Goal: Information Seeking & Learning: Compare options

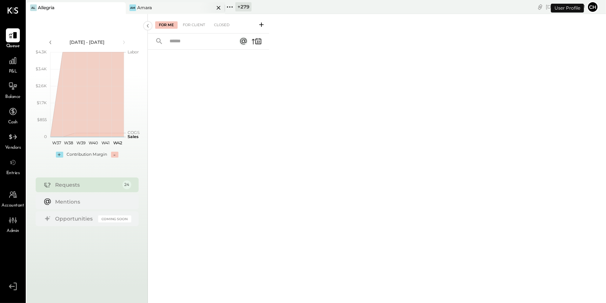
click at [198, 4] on div "Am Amara" at bounding box center [175, 8] width 99 height 12
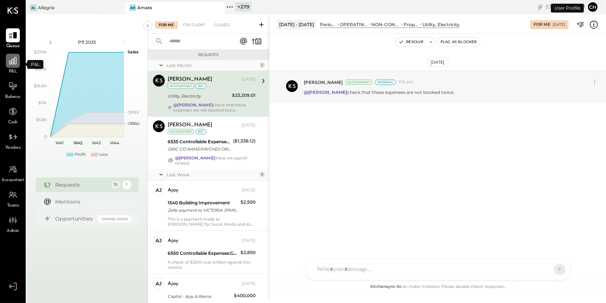
click at [14, 61] on icon at bounding box center [13, 61] width 10 height 10
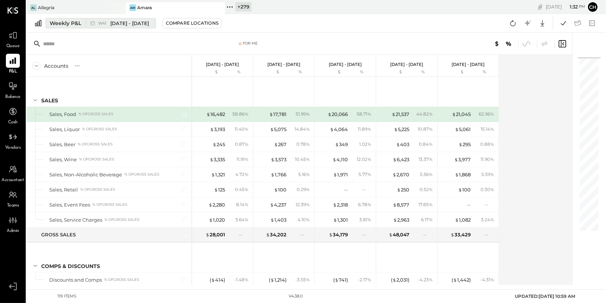
click at [75, 25] on div "Weekly P&L" at bounding box center [66, 22] width 32 height 7
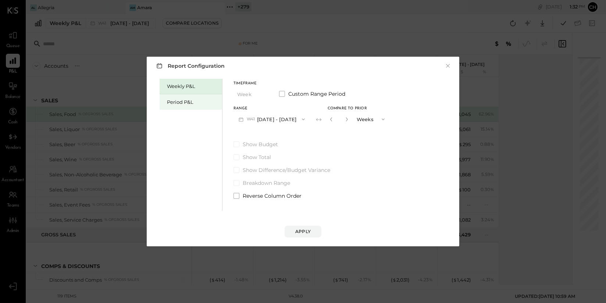
click at [172, 99] on div "Period P&L" at bounding box center [193, 102] width 52 height 7
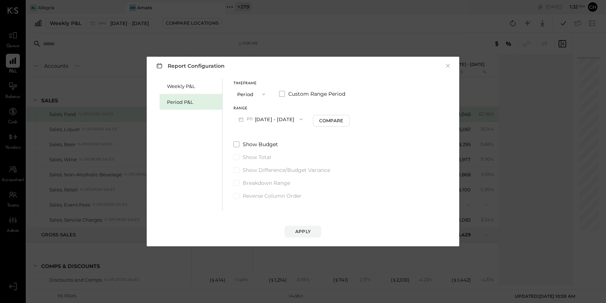
click at [256, 95] on button "Period" at bounding box center [252, 94] width 37 height 14
click at [256, 95] on div "Period" at bounding box center [252, 94] width 36 height 13
click at [274, 123] on button "P11 [DATE] - [DATE]" at bounding box center [271, 119] width 74 height 14
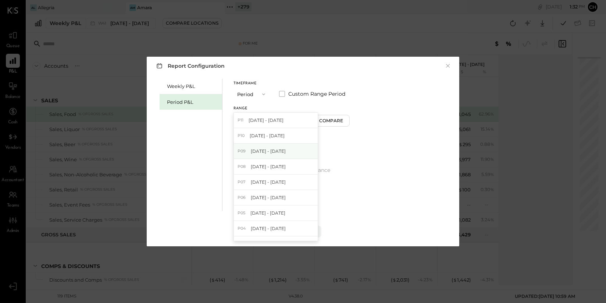
click at [281, 155] on div "P09 [DATE] - [DATE]" at bounding box center [276, 150] width 84 height 15
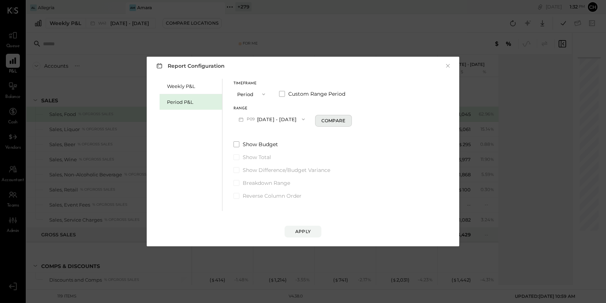
click at [337, 122] on div "Compare" at bounding box center [334, 120] width 24 height 6
click at [307, 231] on div "Apply" at bounding box center [302, 231] width 15 height 6
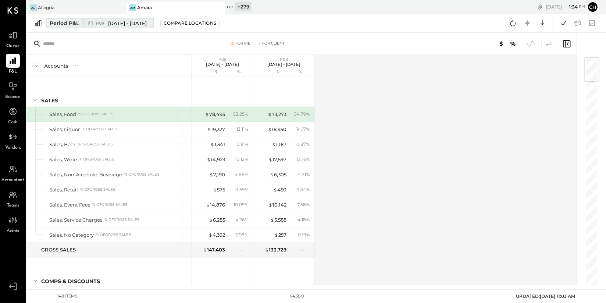
click at [139, 23] on span "[DATE] - [DATE]" at bounding box center [127, 23] width 39 height 7
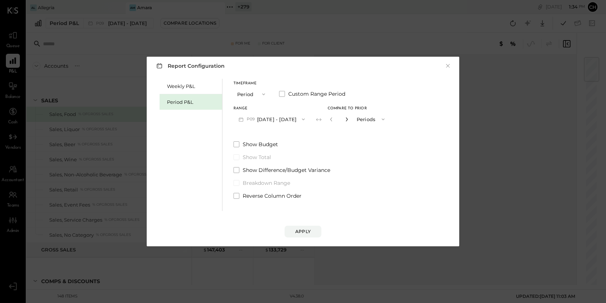
click at [349, 119] on icon "button" at bounding box center [347, 119] width 4 height 4
type input "*"
click at [309, 229] on div "Apply" at bounding box center [302, 231] width 15 height 6
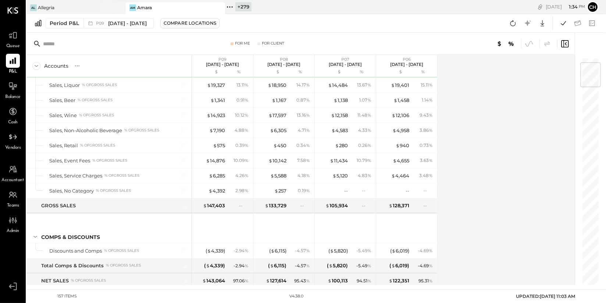
scroll to position [45, 0]
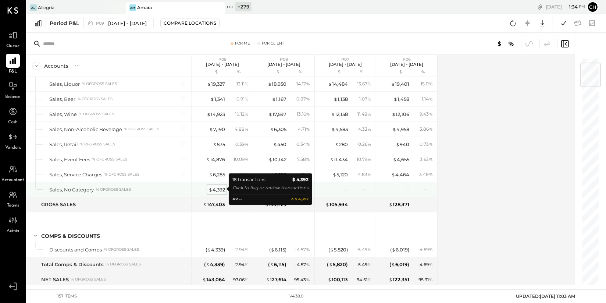
drag, startPoint x: 221, startPoint y: 188, endPoint x: 217, endPoint y: 188, distance: 4.1
click at [221, 188] on div "$ 4,392" at bounding box center [217, 189] width 17 height 7
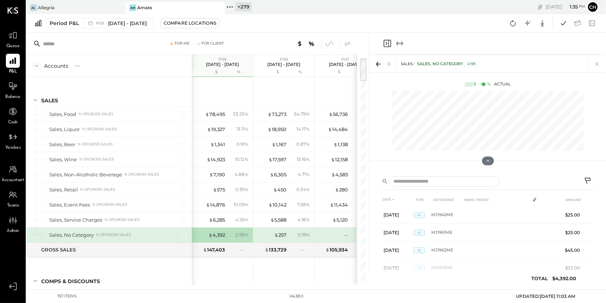
click at [387, 43] on icon "Close panel" at bounding box center [387, 43] width 9 height 9
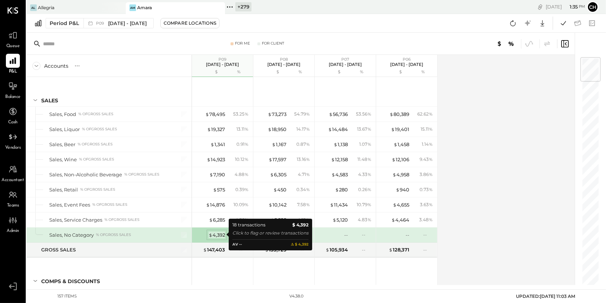
click at [224, 235] on div "$ 4,392" at bounding box center [217, 234] width 17 height 7
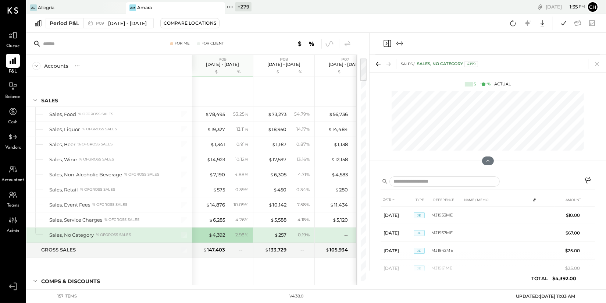
click at [388, 43] on icon "Close panel" at bounding box center [387, 43] width 9 height 9
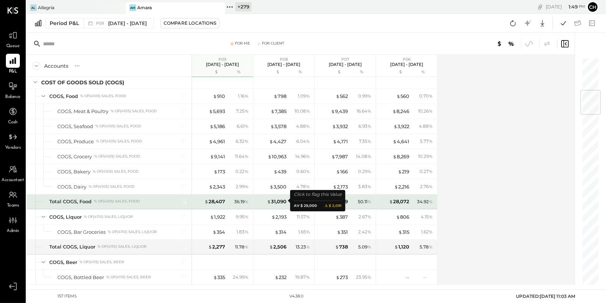
scroll to position [275, 0]
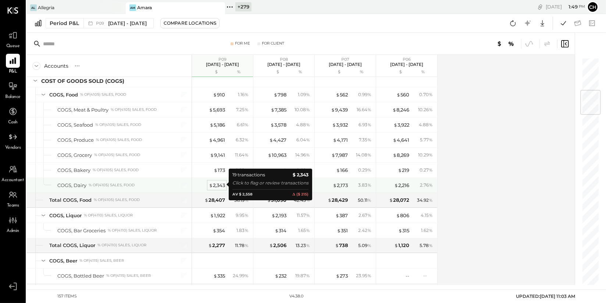
click at [214, 183] on div "$ 2,343" at bounding box center [217, 185] width 16 height 7
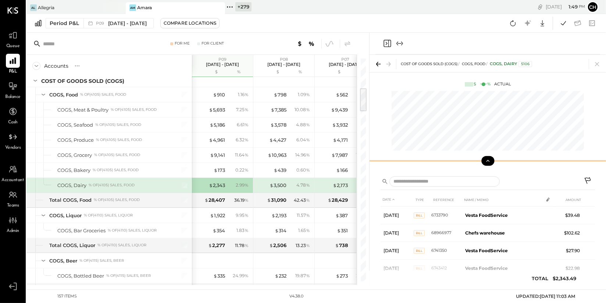
click at [491, 163] on icon at bounding box center [488, 160] width 7 height 7
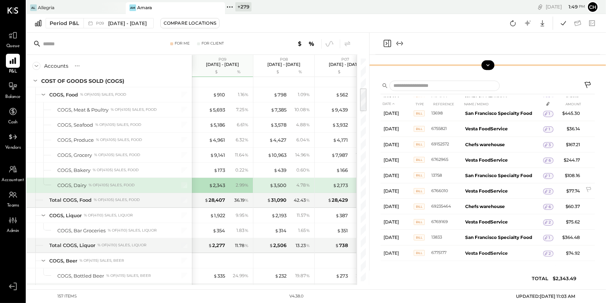
scroll to position [145, 0]
click at [386, 43] on icon "Close panel" at bounding box center [387, 43] width 9 height 9
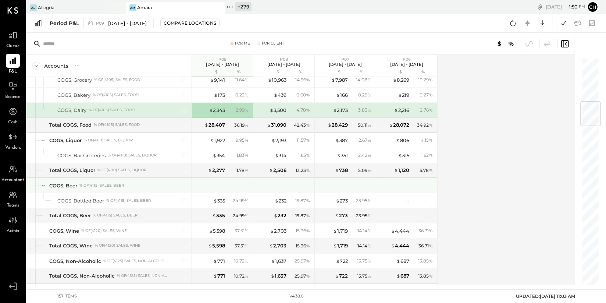
scroll to position [371, 0]
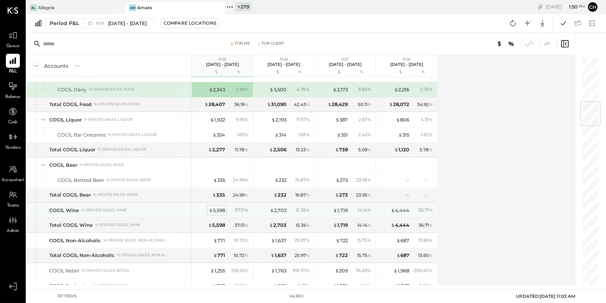
click at [219, 210] on div "$ 5,598" at bounding box center [217, 210] width 16 height 7
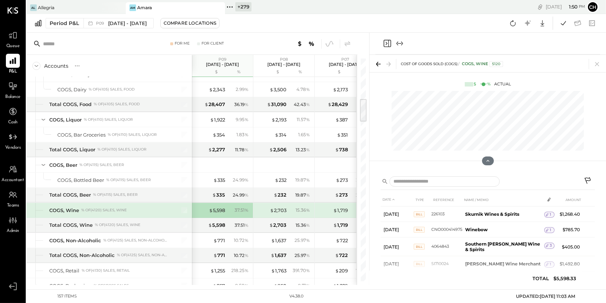
click at [387, 45] on icon "Close panel" at bounding box center [387, 43] width 9 height 9
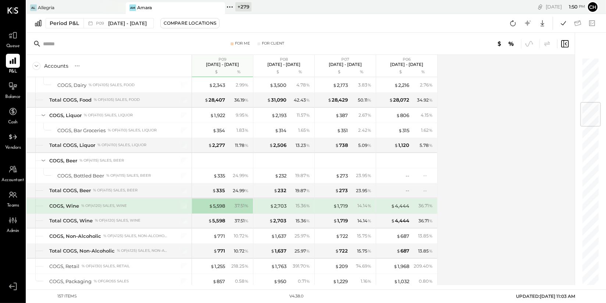
scroll to position [376, 0]
click at [220, 204] on div "$ 5,598" at bounding box center [217, 204] width 16 height 7
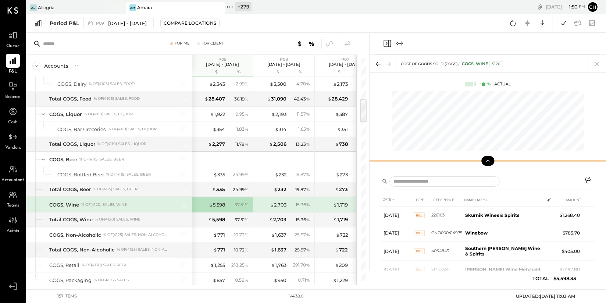
click at [485, 160] on icon at bounding box center [488, 160] width 7 height 7
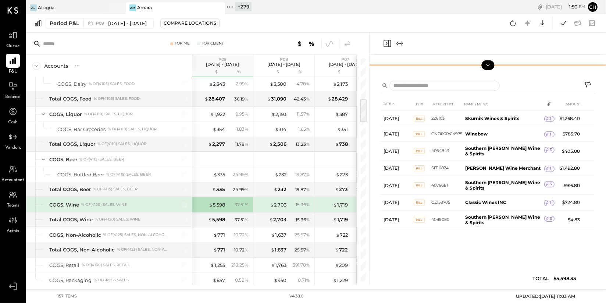
click at [386, 41] on icon "Close panel" at bounding box center [387, 43] width 9 height 9
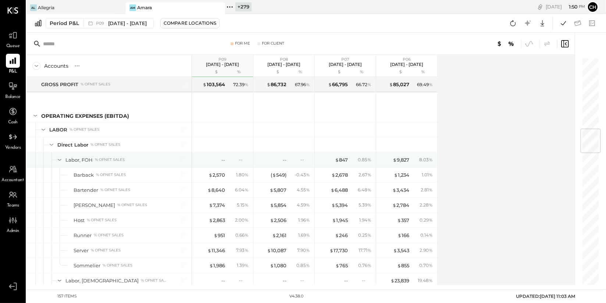
scroll to position [596, 0]
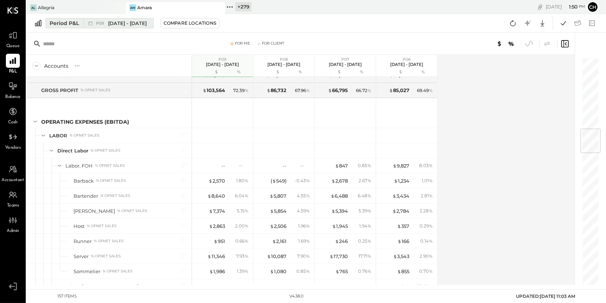
click at [147, 26] on span "[DATE] - [DATE]" at bounding box center [127, 23] width 39 height 7
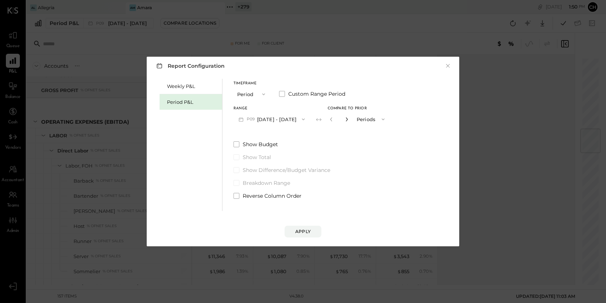
click at [349, 118] on icon "button" at bounding box center [347, 119] width 4 height 4
type input "*"
click at [303, 230] on div "Apply" at bounding box center [302, 231] width 15 height 6
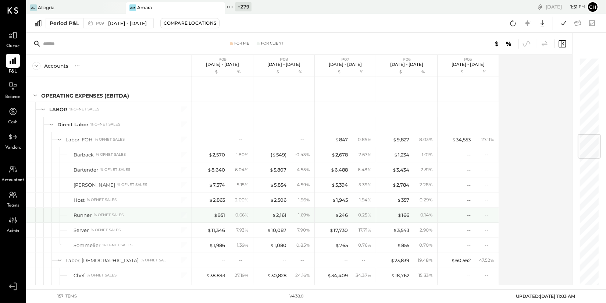
scroll to position [643, 0]
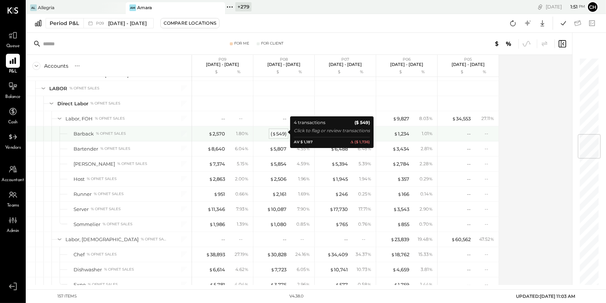
click at [279, 134] on div "( $ 549 )" at bounding box center [279, 133] width 16 height 7
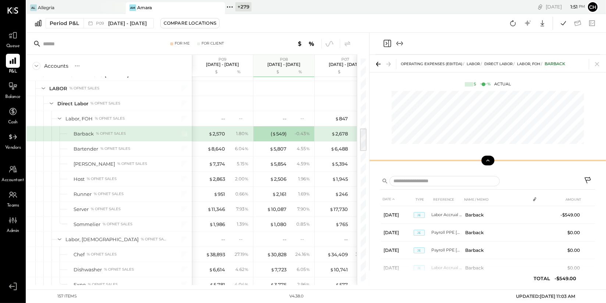
click at [488, 162] on icon at bounding box center [488, 160] width 7 height 7
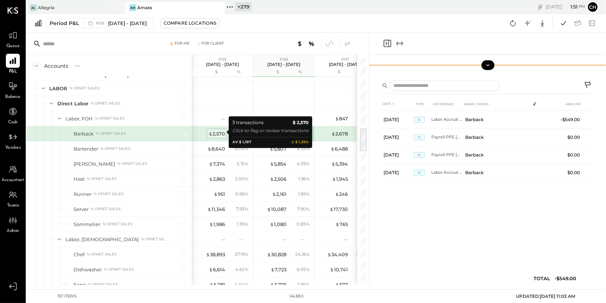
click at [220, 131] on div "$ 2,570" at bounding box center [217, 133] width 17 height 7
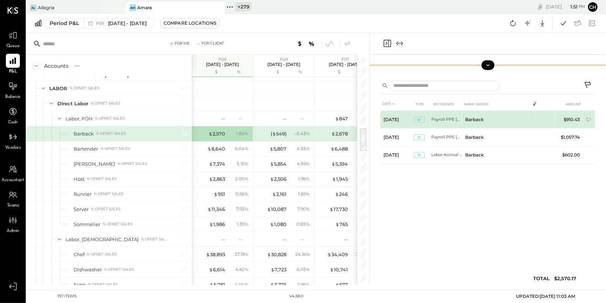
click at [447, 118] on td "Payroll PPE [DATE]" at bounding box center [447, 120] width 31 height 18
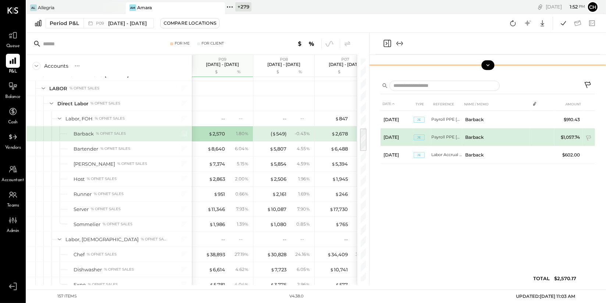
click at [442, 135] on td "Payroll PPE [DATE]" at bounding box center [447, 137] width 31 height 18
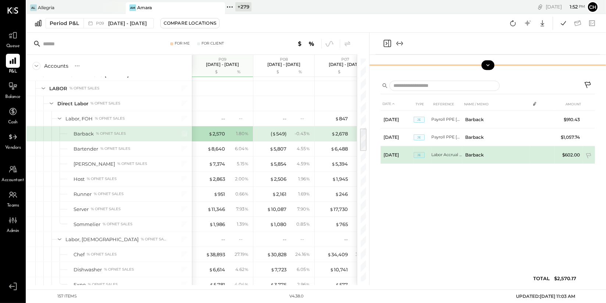
click at [447, 155] on td "Labor Accrual P9" at bounding box center [447, 155] width 31 height 18
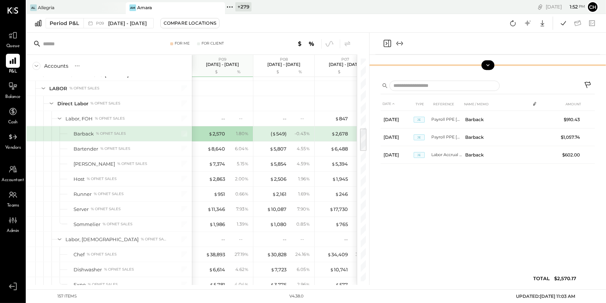
click at [388, 43] on icon "Close panel" at bounding box center [387, 43] width 9 height 9
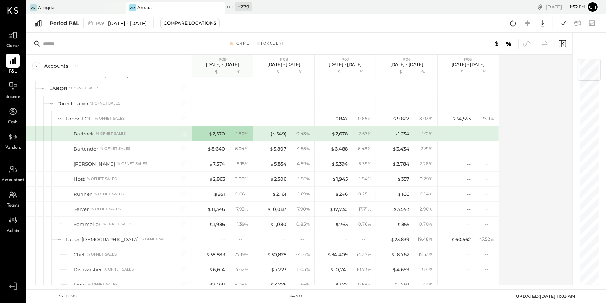
click at [295, 131] on div "- 0.43 %" at bounding box center [302, 133] width 15 height 7
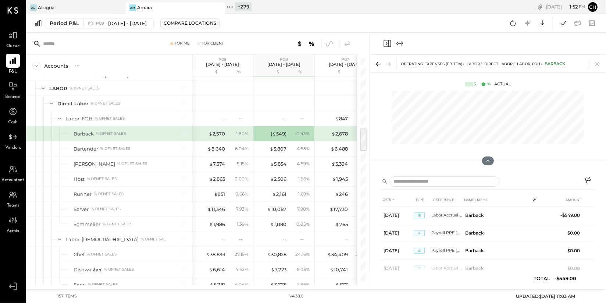
click at [589, 178] on icon at bounding box center [588, 180] width 6 height 6
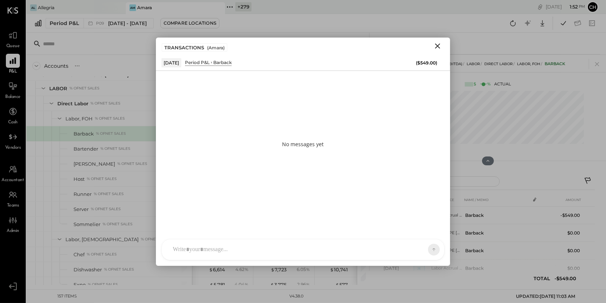
click at [317, 246] on div at bounding box center [303, 249] width 283 height 21
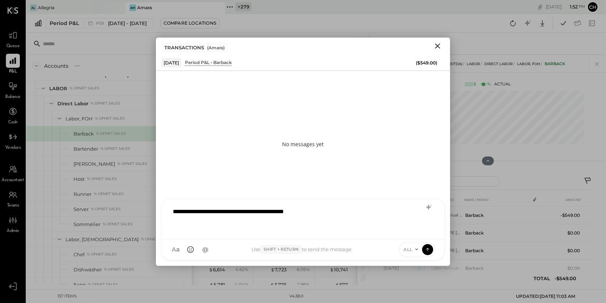
click at [173, 212] on div "**********" at bounding box center [303, 217] width 268 height 29
click at [416, 248] on icon at bounding box center [417, 249] width 6 height 6
click at [414, 232] on div "INTERNAL" at bounding box center [421, 231] width 43 height 12
click at [428, 250] on icon at bounding box center [428, 248] width 7 height 7
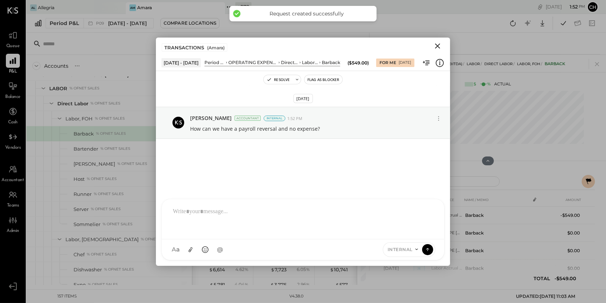
click at [438, 44] on icon "Close" at bounding box center [437, 46] width 9 height 9
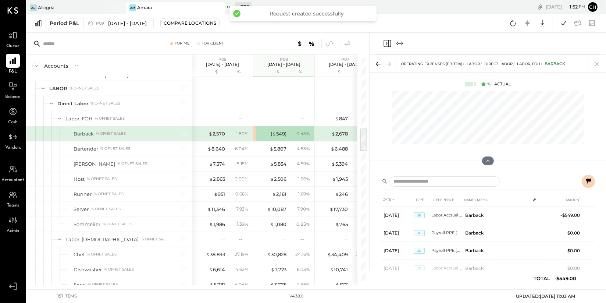
click at [386, 46] on icon "Close panel" at bounding box center [387, 43] width 9 height 9
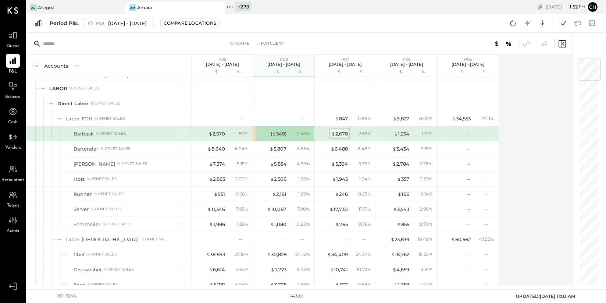
click at [340, 131] on div "$ 2,678" at bounding box center [339, 133] width 17 height 7
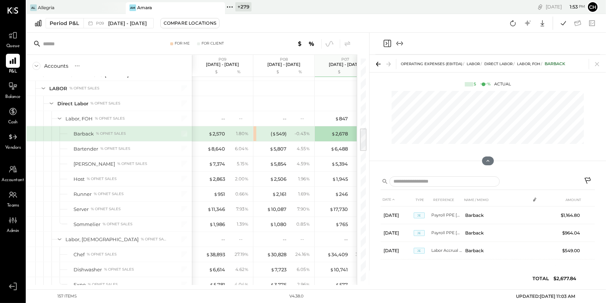
click at [386, 44] on icon "Close panel" at bounding box center [387, 43] width 2 height 3
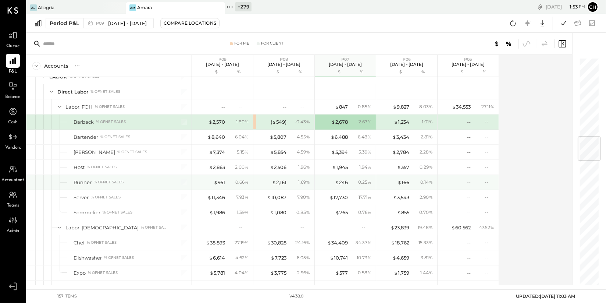
scroll to position [661, 0]
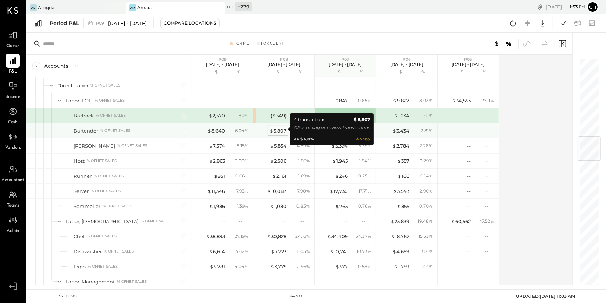
click at [284, 131] on div "$ 5,807" at bounding box center [278, 130] width 17 height 7
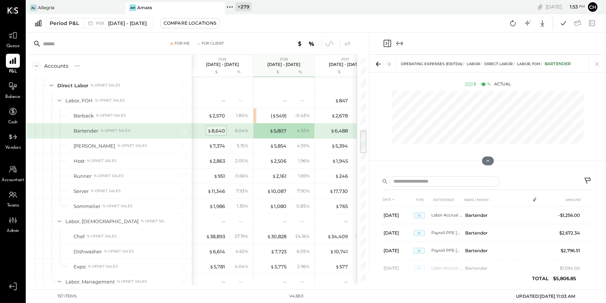
click at [223, 129] on div "$ 8,640" at bounding box center [216, 130] width 18 height 7
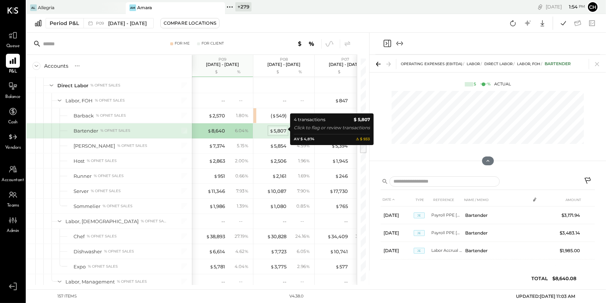
click at [279, 129] on div "$ 5,807" at bounding box center [278, 130] width 17 height 7
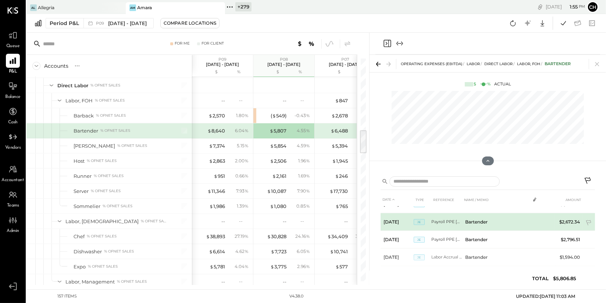
scroll to position [18, 0]
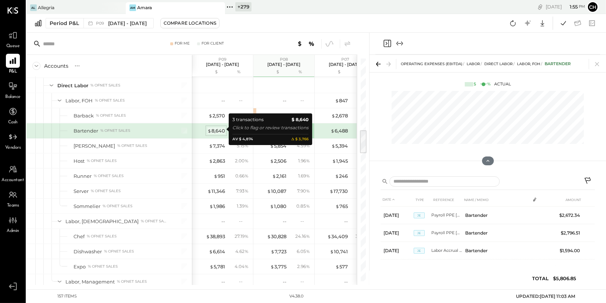
click at [216, 128] on div "$ 8,640" at bounding box center [216, 130] width 18 height 7
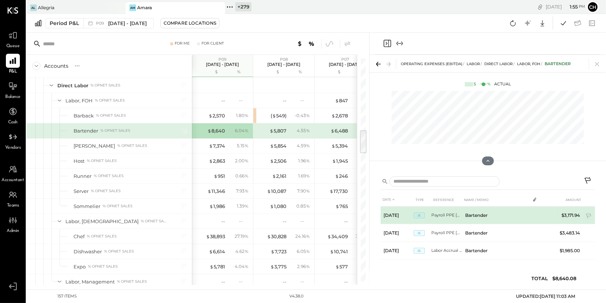
click at [450, 216] on td "Payroll PPE [DATE]" at bounding box center [447, 215] width 31 height 18
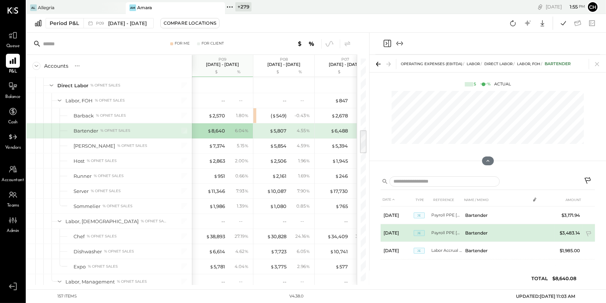
click at [453, 235] on td "Payroll PPE [DATE]" at bounding box center [447, 233] width 31 height 18
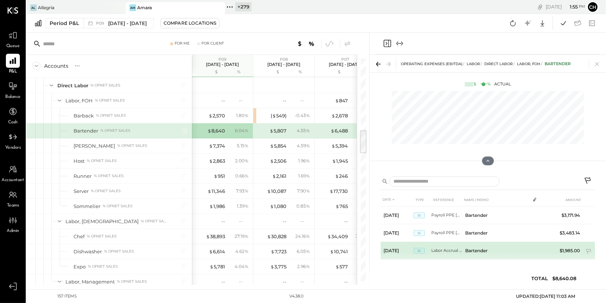
click at [453, 251] on td "Labor Accrual P9" at bounding box center [447, 251] width 31 height 18
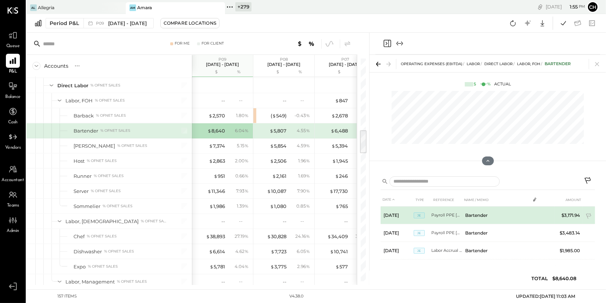
click at [490, 214] on td "Bartender" at bounding box center [496, 215] width 68 height 18
click at [455, 216] on td "Payroll PPE [DATE]" at bounding box center [447, 215] width 31 height 18
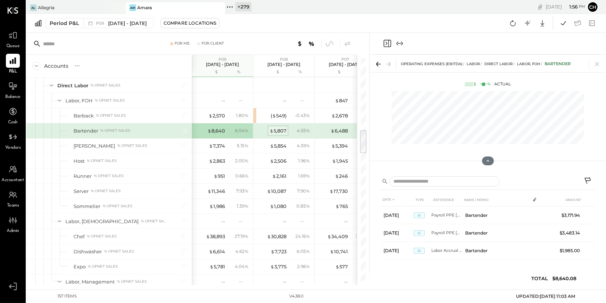
click at [275, 128] on div "$ 5,807" at bounding box center [278, 130] width 17 height 7
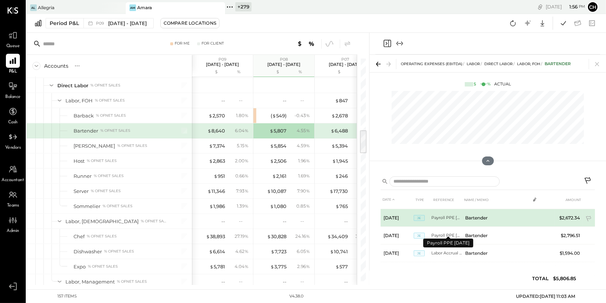
scroll to position [18, 0]
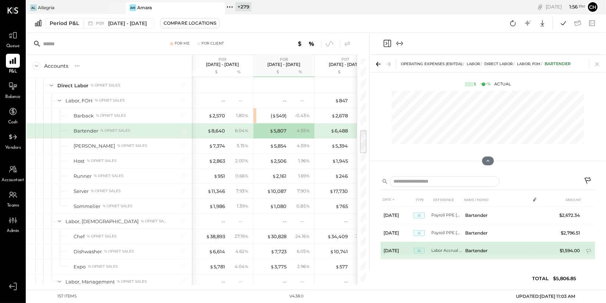
click at [432, 247] on td "Labor Accrual P8" at bounding box center [447, 251] width 31 height 18
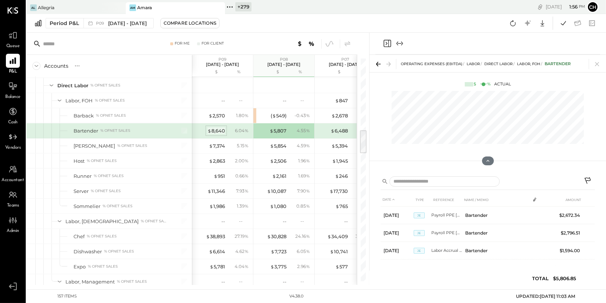
click at [217, 129] on div "$ 8,640" at bounding box center [216, 130] width 18 height 7
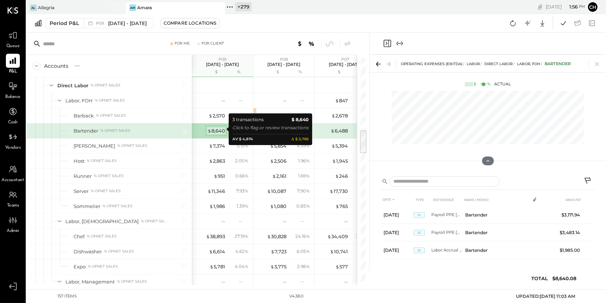
scroll to position [0, 0]
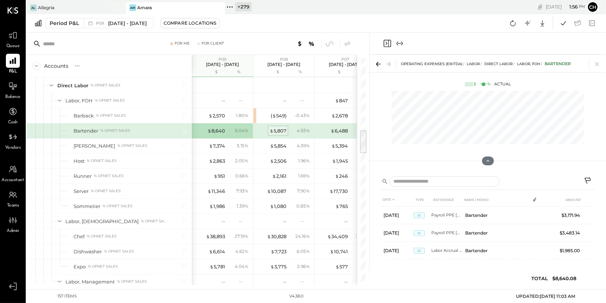
click at [277, 127] on div "$ 5,807" at bounding box center [278, 130] width 17 height 7
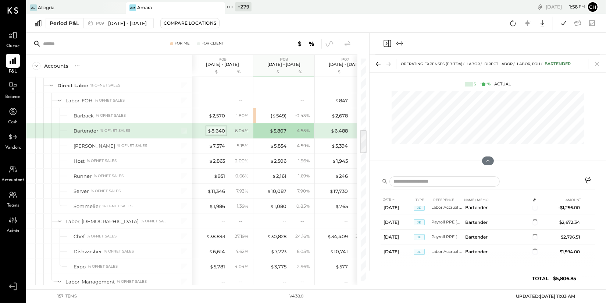
scroll to position [6, 0]
click at [219, 131] on div "$ 8,640" at bounding box center [216, 130] width 18 height 7
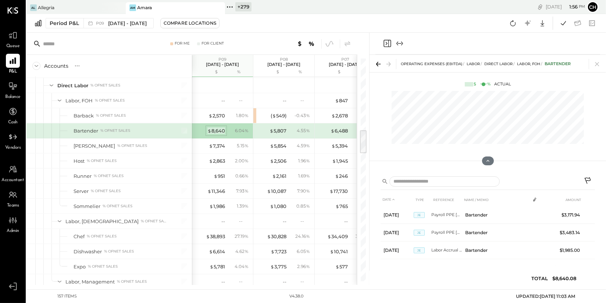
scroll to position [0, 0]
click at [271, 130] on span "$" at bounding box center [272, 131] width 4 height 6
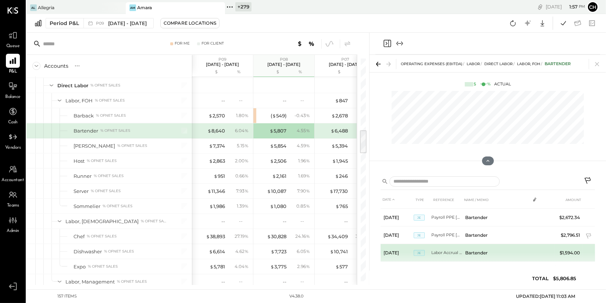
scroll to position [18, 0]
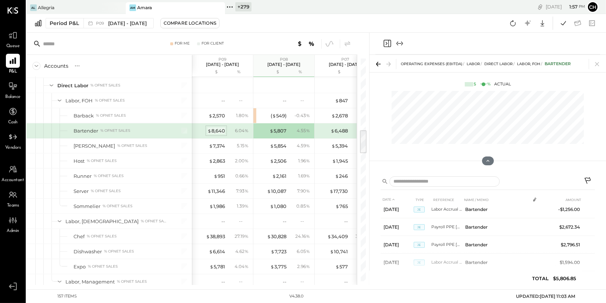
click at [214, 130] on div "$ 8,640" at bounding box center [216, 130] width 18 height 7
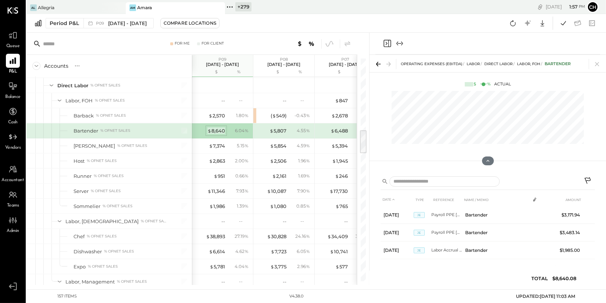
scroll to position [0, 0]
click at [277, 127] on div "$ 5,807" at bounding box center [278, 130] width 17 height 7
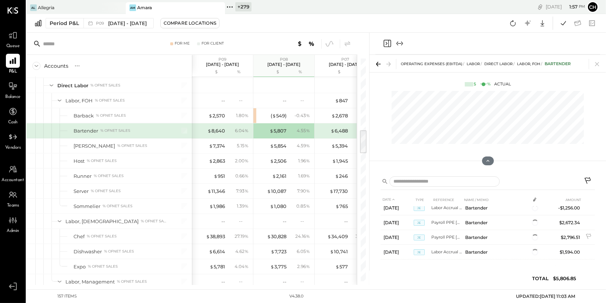
scroll to position [18, 0]
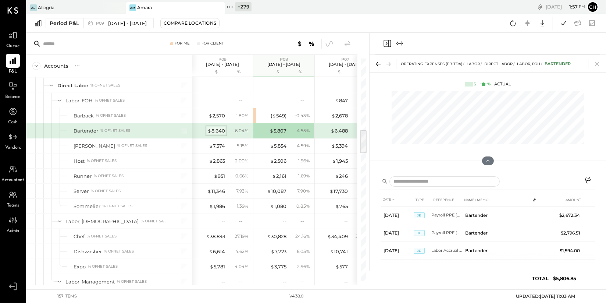
click at [219, 127] on div "$ 8,640" at bounding box center [216, 130] width 18 height 7
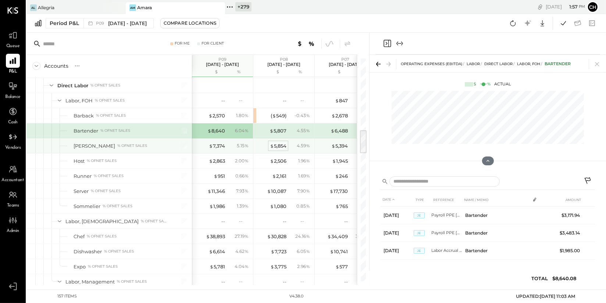
click at [274, 145] on div "$ 5,854" at bounding box center [278, 145] width 17 height 7
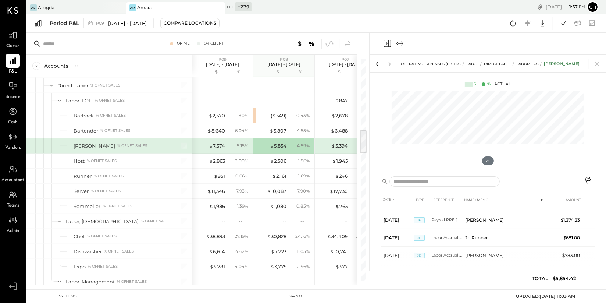
scroll to position [88, 0]
click at [213, 142] on div "$ 7,374" at bounding box center [217, 145] width 16 height 7
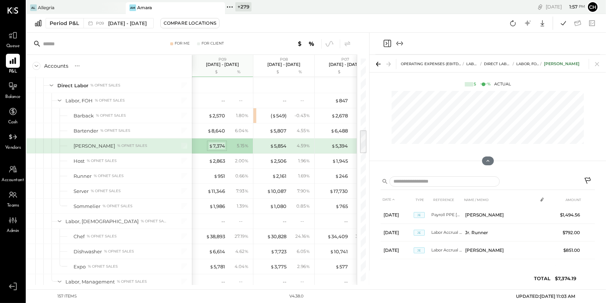
scroll to position [53, 0]
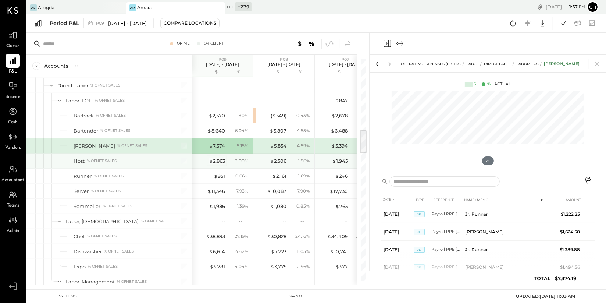
click at [219, 158] on div "$ 2,863" at bounding box center [217, 160] width 16 height 7
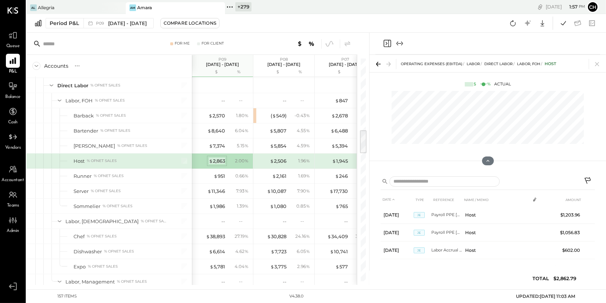
scroll to position [0, 0]
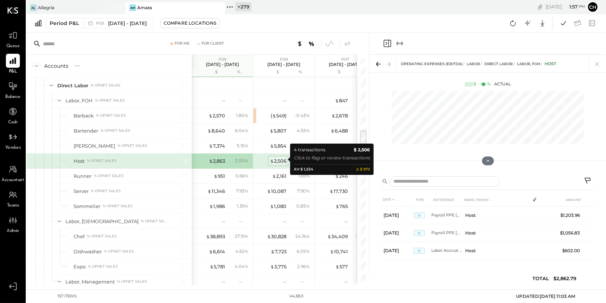
click at [281, 157] on div "$ 2,506" at bounding box center [278, 160] width 17 height 7
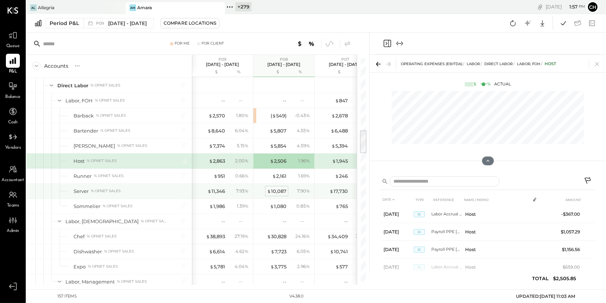
click at [277, 192] on div "$ 10,087" at bounding box center [276, 191] width 19 height 7
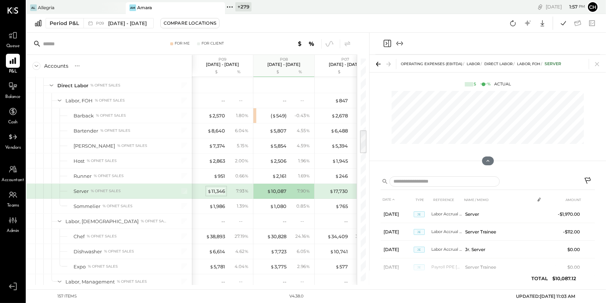
click at [209, 189] on span "$" at bounding box center [209, 191] width 4 height 6
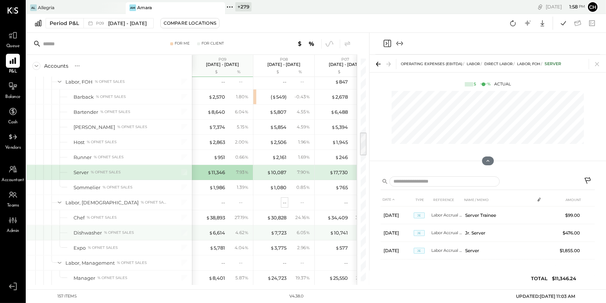
scroll to position [714, 0]
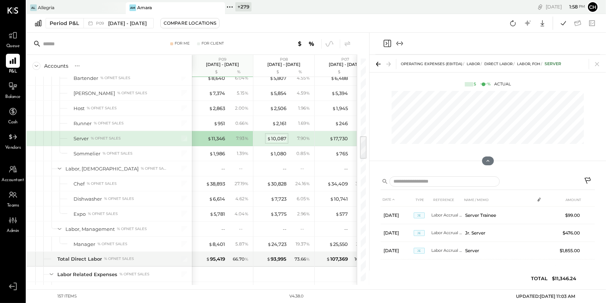
click at [274, 138] on div "$ 10,087" at bounding box center [276, 138] width 19 height 7
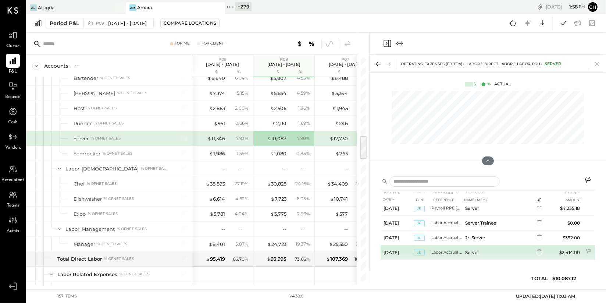
scroll to position [159, 0]
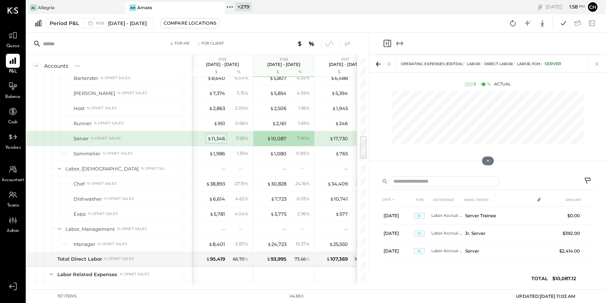
click at [216, 136] on div "$ 11,346" at bounding box center [216, 138] width 18 height 7
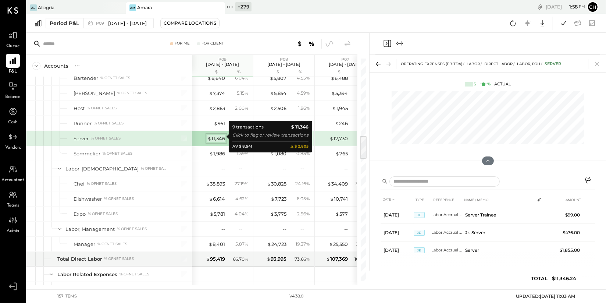
scroll to position [106, 0]
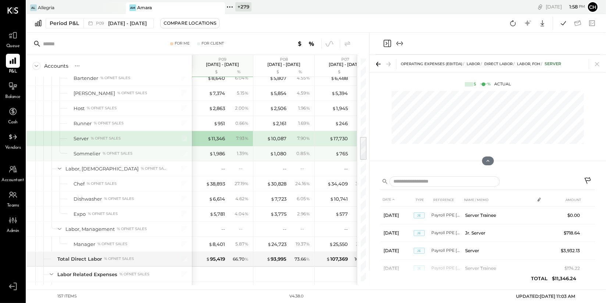
scroll to position [721, 0]
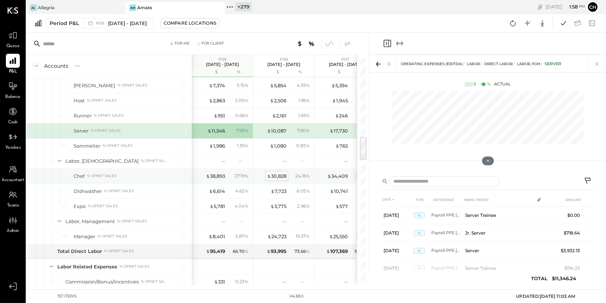
click at [273, 173] on div "$ 30,828" at bounding box center [276, 176] width 19 height 7
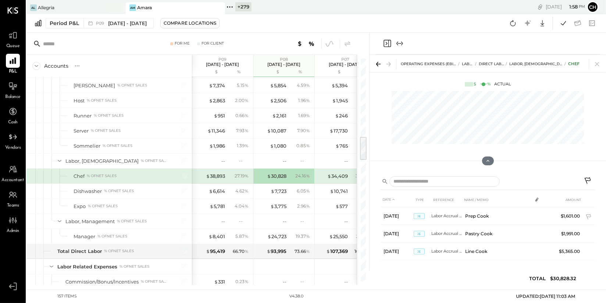
scroll to position [159, 0]
click at [220, 177] on div "$ 38,893" at bounding box center [215, 176] width 19 height 7
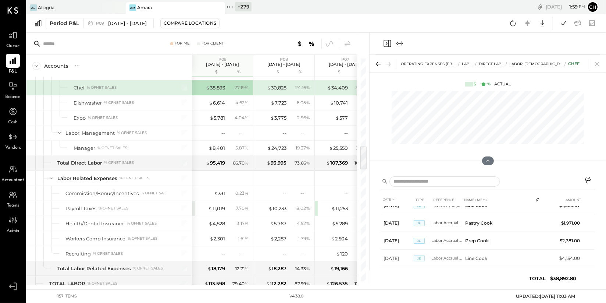
scroll to position [811, 0]
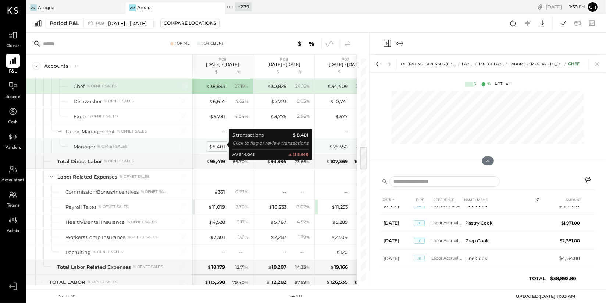
click at [219, 143] on div "$ 8,401" at bounding box center [217, 146] width 17 height 7
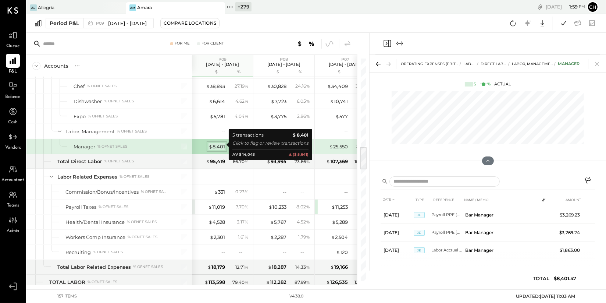
scroll to position [35, 0]
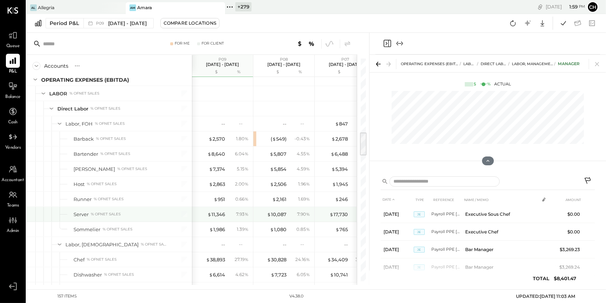
scroll to position [681, 0]
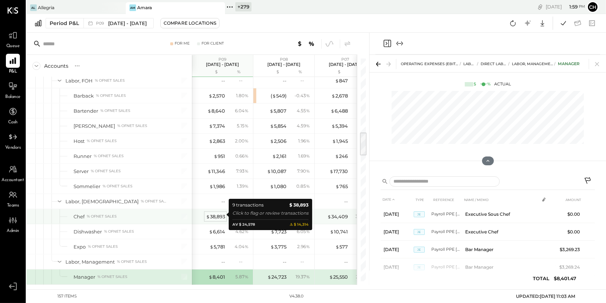
click at [213, 215] on div "$ 38,893" at bounding box center [215, 216] width 19 height 7
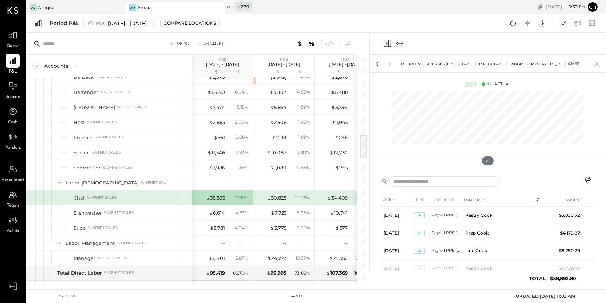
scroll to position [732, 0]
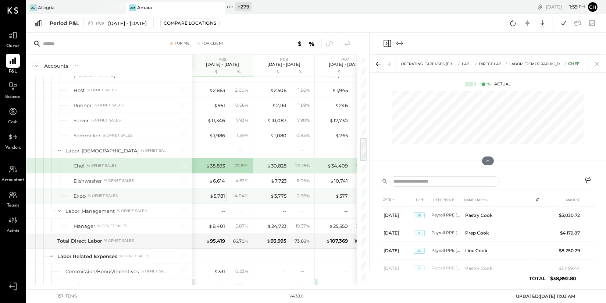
click at [222, 193] on div "$ 5,781" at bounding box center [217, 195] width 15 height 7
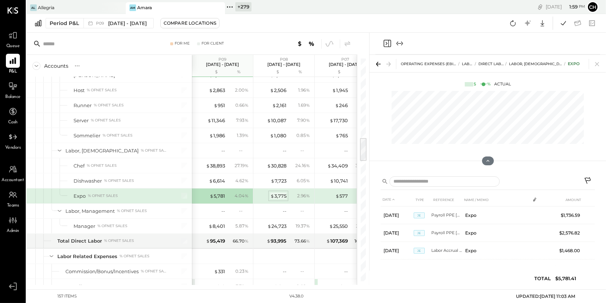
click at [281, 196] on div "$ 3,775" at bounding box center [278, 195] width 16 height 7
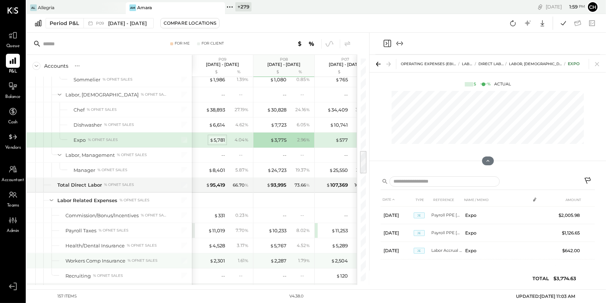
scroll to position [849, 0]
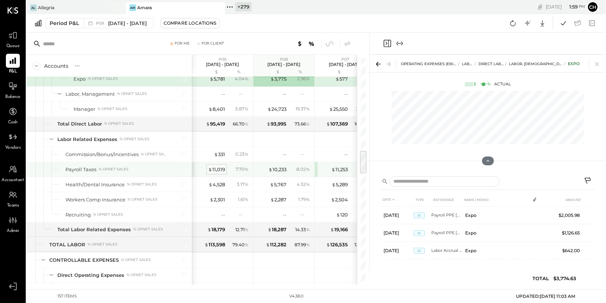
click at [219, 167] on div "$ 11,019" at bounding box center [216, 169] width 17 height 7
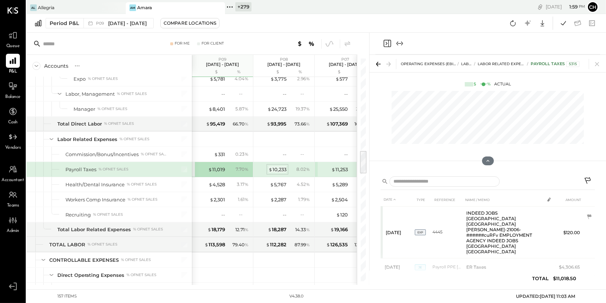
click at [274, 170] on div "$ 10,233" at bounding box center [278, 169] width 18 height 7
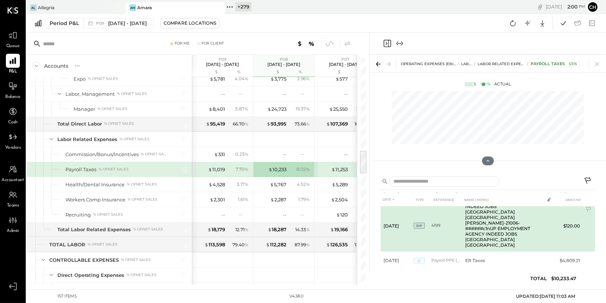
scroll to position [47, 0]
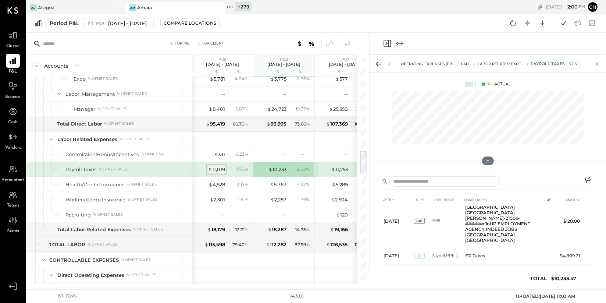
click at [222, 168] on div "$ 11,019" at bounding box center [216, 169] width 17 height 7
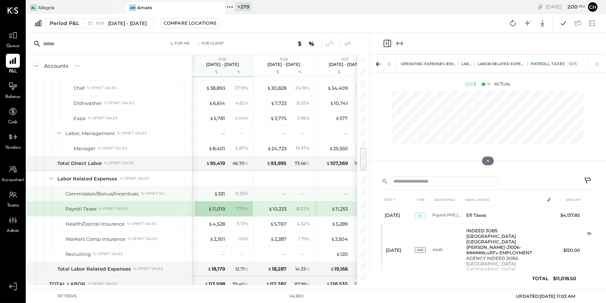
scroll to position [822, 0]
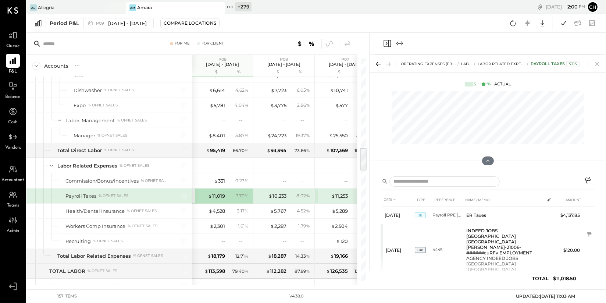
click at [387, 45] on icon "Close panel" at bounding box center [387, 43] width 9 height 9
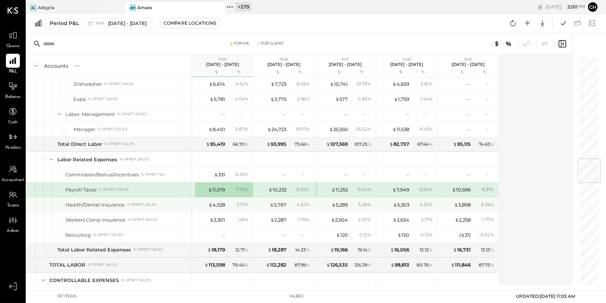
scroll to position [846, 0]
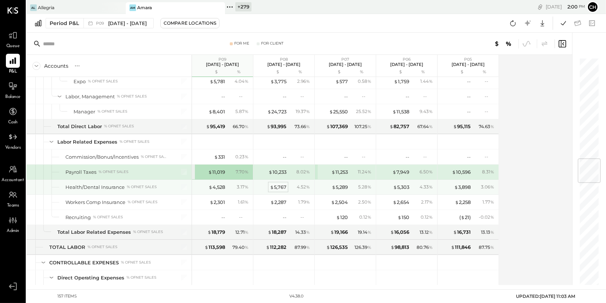
click at [274, 184] on div "$ 5,767" at bounding box center [278, 187] width 17 height 7
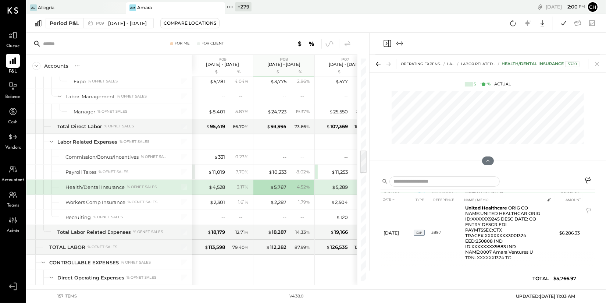
scroll to position [43, 0]
click at [217, 184] on div "$ 4,528" at bounding box center [217, 187] width 17 height 7
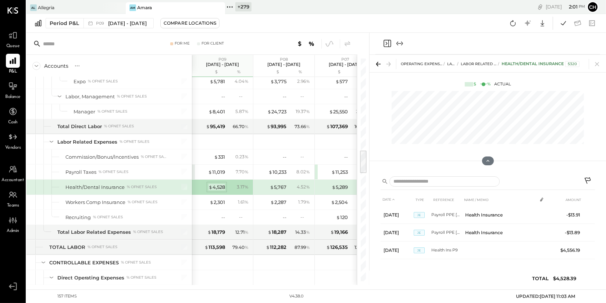
scroll to position [0, 0]
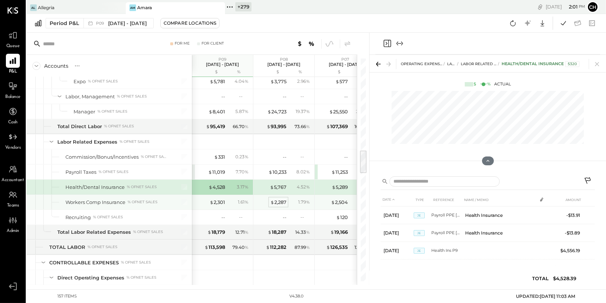
click at [283, 201] on div "$ 2,287" at bounding box center [278, 202] width 16 height 7
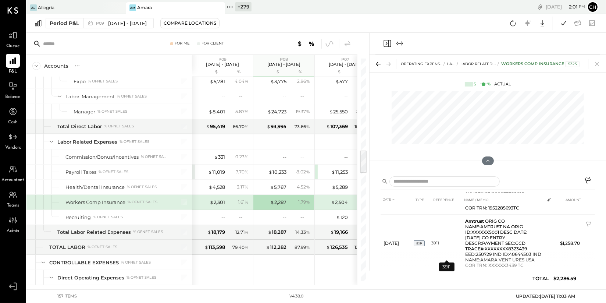
scroll to position [40, 0]
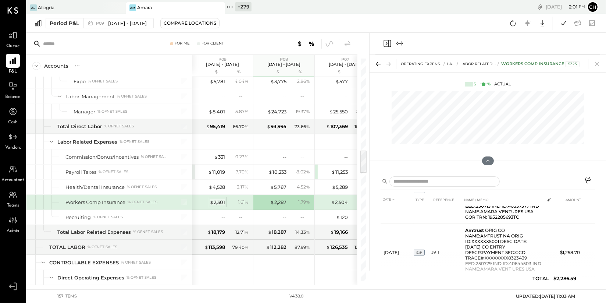
click at [221, 199] on div "$ 2,301" at bounding box center [217, 202] width 15 height 7
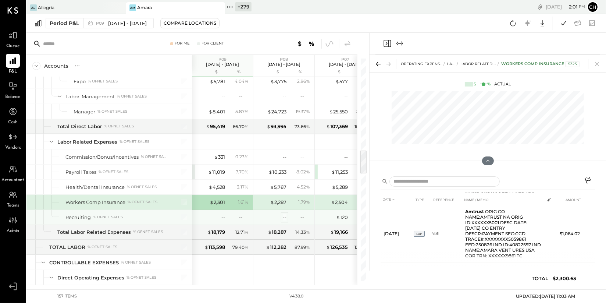
scroll to position [877, 0]
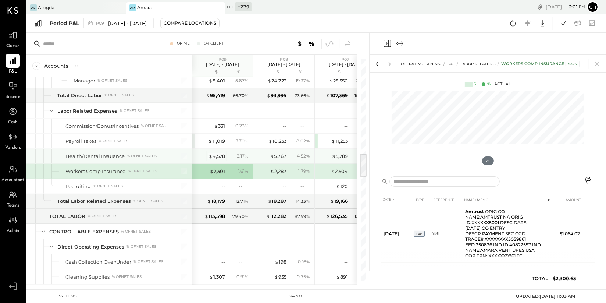
click at [212, 153] on div "$ 4,528" at bounding box center [217, 156] width 17 height 7
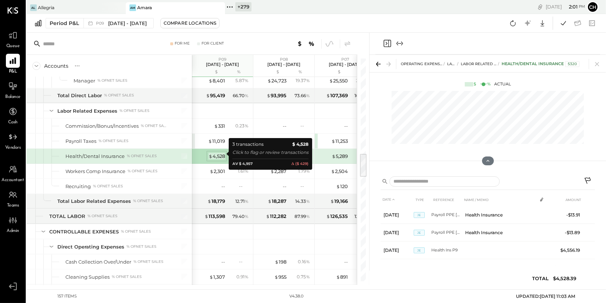
scroll to position [0, 0]
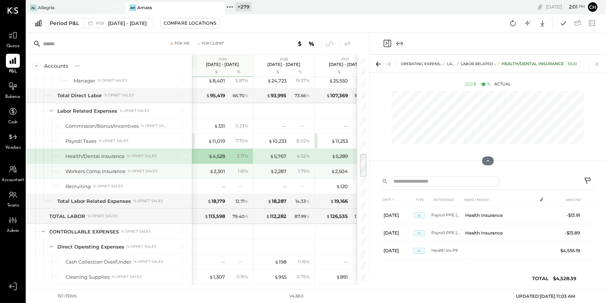
click at [218, 172] on div "$ 2,301 1.61 %" at bounding box center [223, 171] width 55 height 15
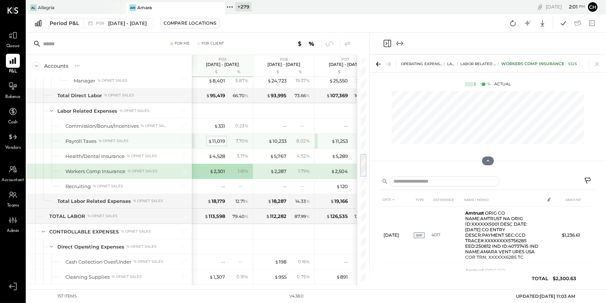
click at [220, 138] on div "$ 11,019" at bounding box center [216, 141] width 17 height 7
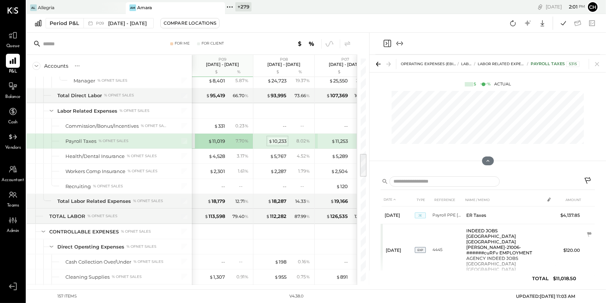
click at [281, 141] on div "$ 10,233" at bounding box center [278, 141] width 18 height 7
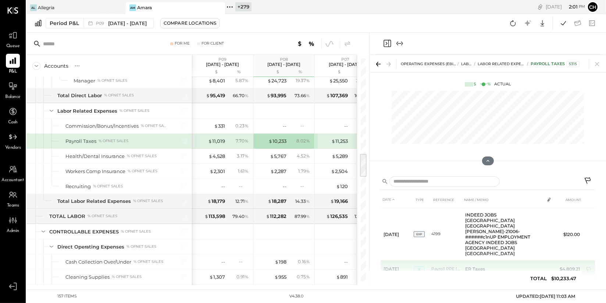
scroll to position [24, 0]
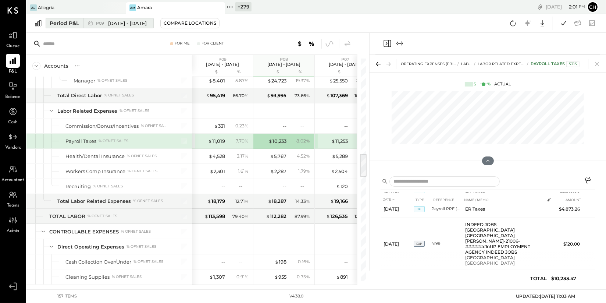
click at [109, 24] on span "[DATE] - [DATE]" at bounding box center [127, 23] width 39 height 7
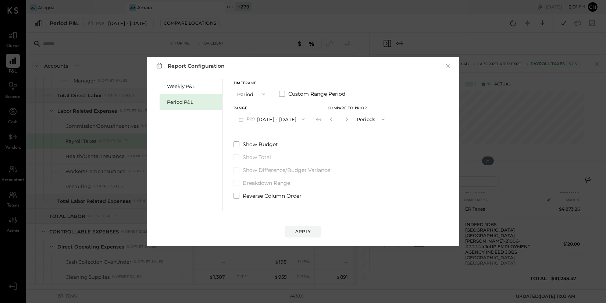
click at [273, 118] on button "P09 [DATE] - [DATE]" at bounding box center [272, 119] width 77 height 14
click at [447, 63] on button "×" at bounding box center [448, 65] width 7 height 7
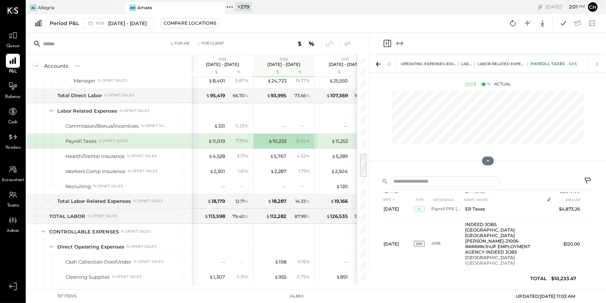
click at [390, 42] on icon "Close panel" at bounding box center [387, 43] width 9 height 9
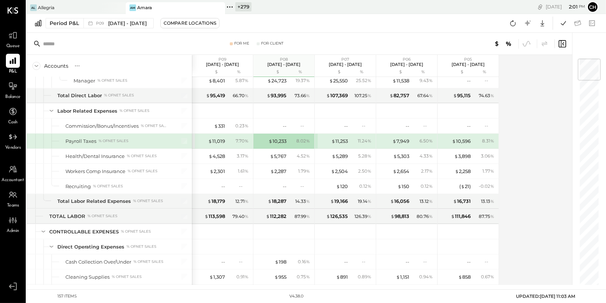
click at [388, 43] on div at bounding box center [461, 44] width 214 height 10
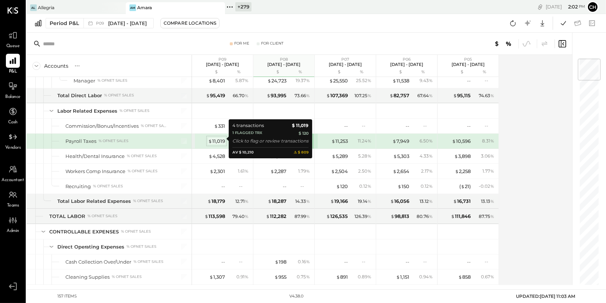
click at [217, 139] on div "$ 11,019" at bounding box center [216, 141] width 17 height 7
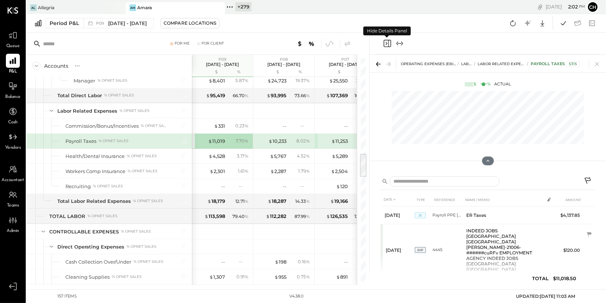
click at [387, 43] on icon "Close panel" at bounding box center [387, 43] width 9 height 9
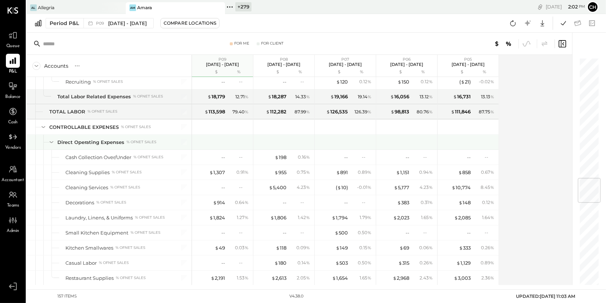
scroll to position [1011, 0]
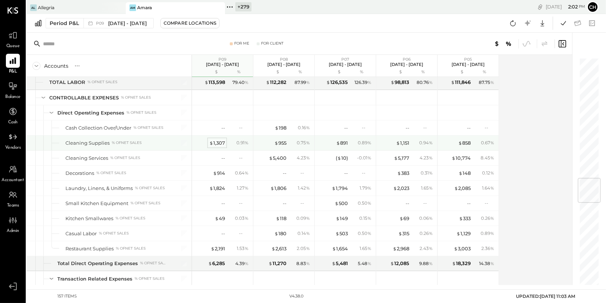
click at [221, 139] on div "$ 1,307" at bounding box center [217, 142] width 16 height 7
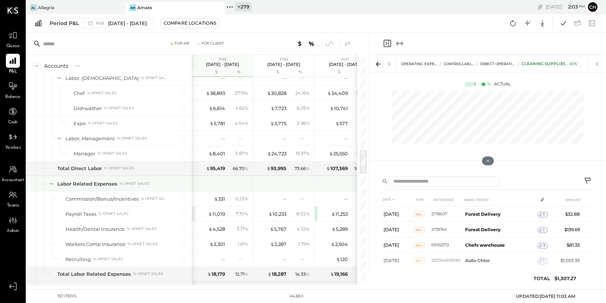
scroll to position [844, 0]
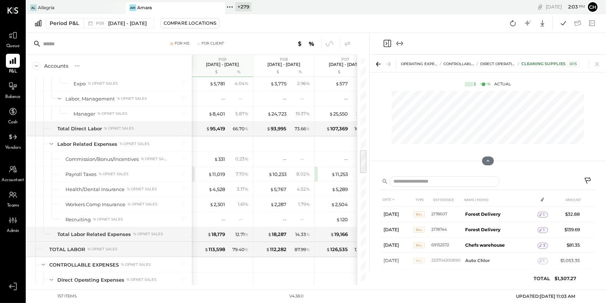
click at [386, 42] on icon "Close panel" at bounding box center [387, 43] width 9 height 9
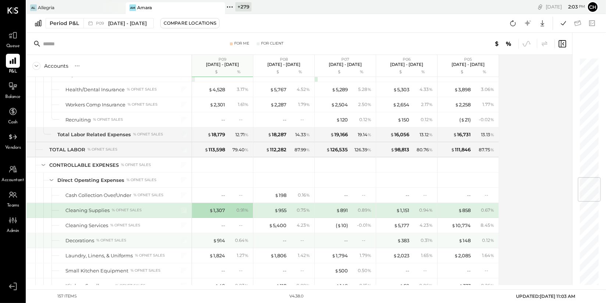
scroll to position [1003, 0]
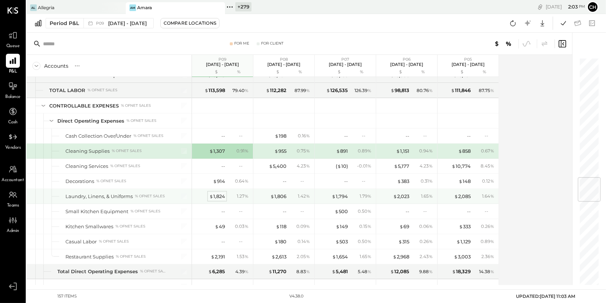
click at [220, 193] on div "$ 1,824" at bounding box center [217, 196] width 16 height 7
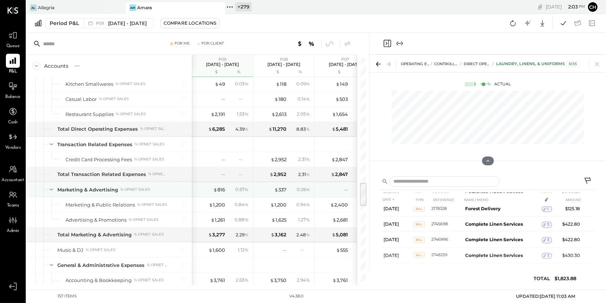
scroll to position [1138, 0]
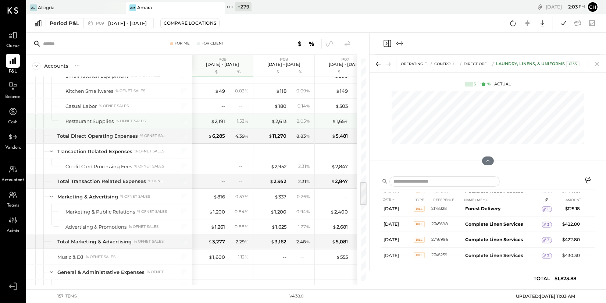
click at [218, 114] on div "$ 2,191 1.53 %" at bounding box center [223, 121] width 55 height 15
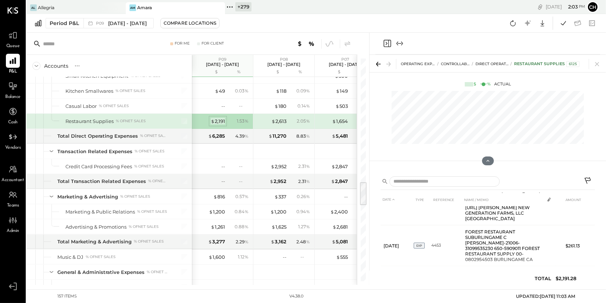
click at [218, 118] on div "$ 2,191" at bounding box center [218, 121] width 14 height 7
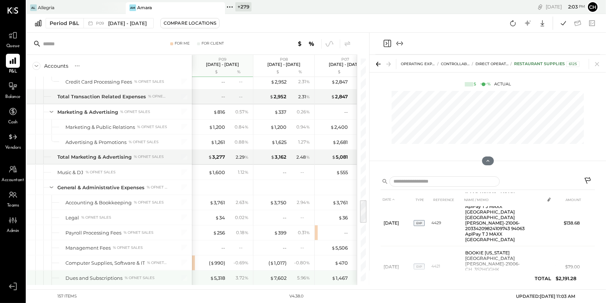
scroll to position [1302, 0]
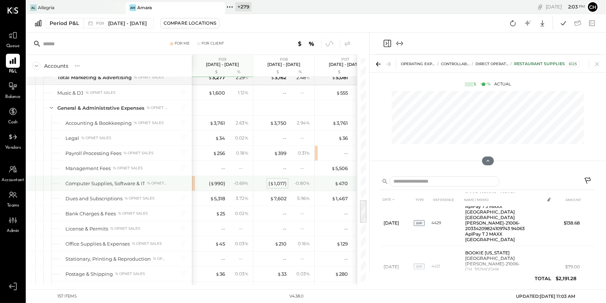
click at [276, 180] on div "( $ 1,017 )" at bounding box center [278, 183] width 18 height 7
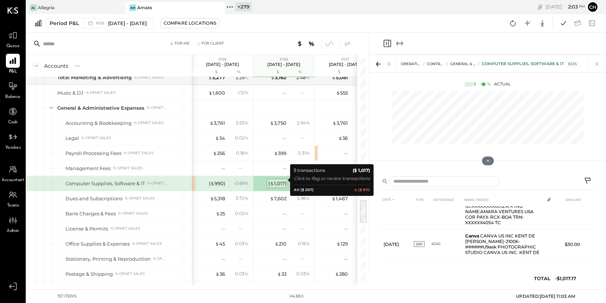
scroll to position [157, 0]
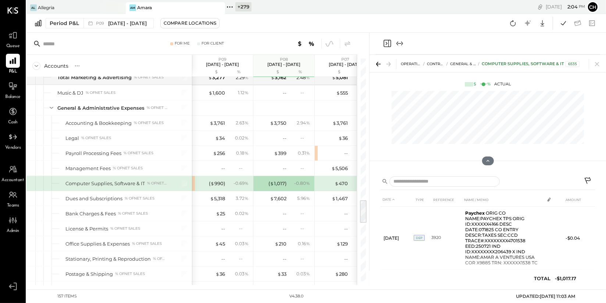
click at [208, 181] on div "( $ 990 )" at bounding box center [210, 183] width 29 height 7
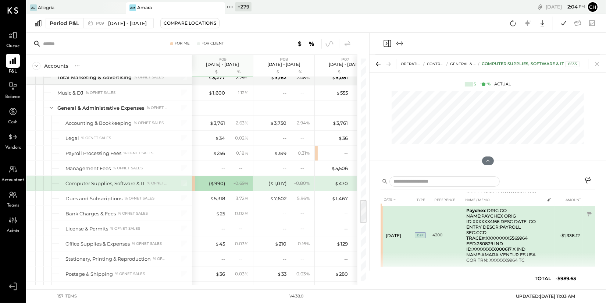
scroll to position [33, 0]
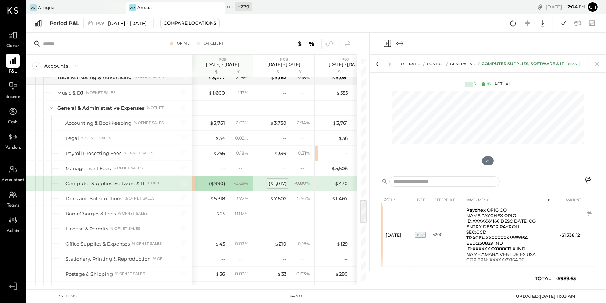
click at [275, 181] on div "( $ 1,017 )" at bounding box center [278, 183] width 18 height 7
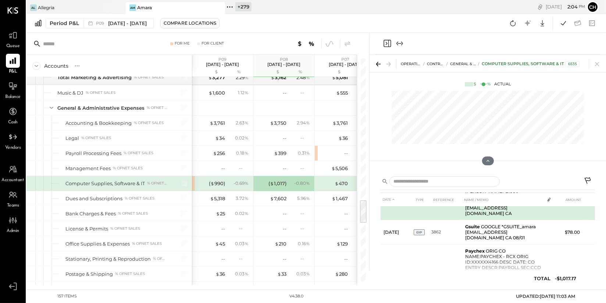
scroll to position [119, 0]
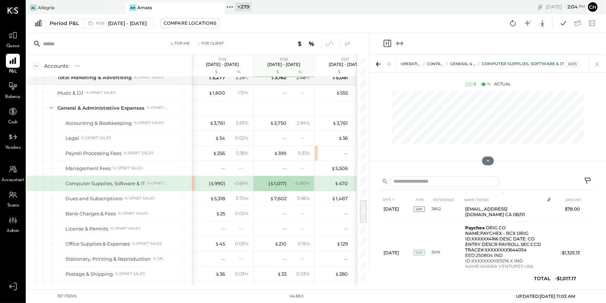
click at [203, 180] on div "( $ 990 )" at bounding box center [210, 183] width 29 height 7
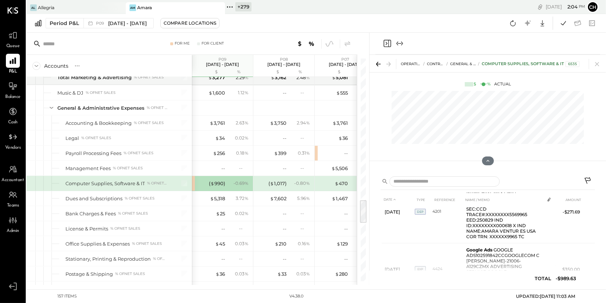
scroll to position [129, 0]
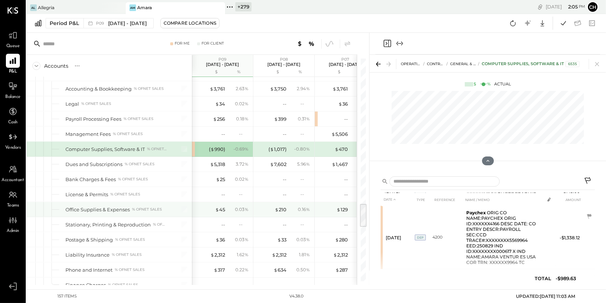
scroll to position [1341, 0]
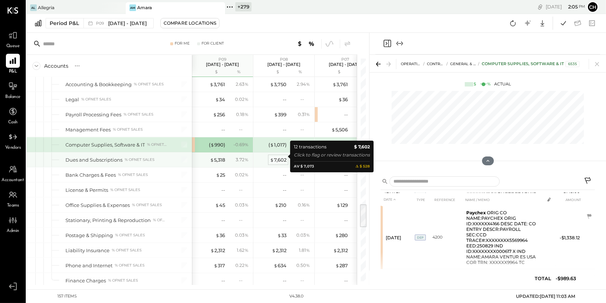
click at [278, 157] on div "$ 7,602" at bounding box center [278, 159] width 17 height 7
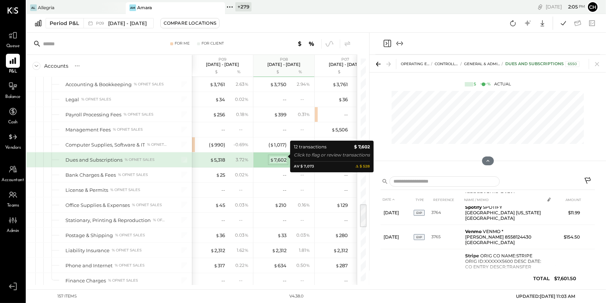
scroll to position [25, 0]
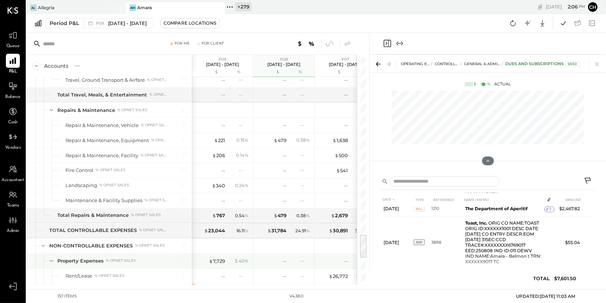
scroll to position [1665, 0]
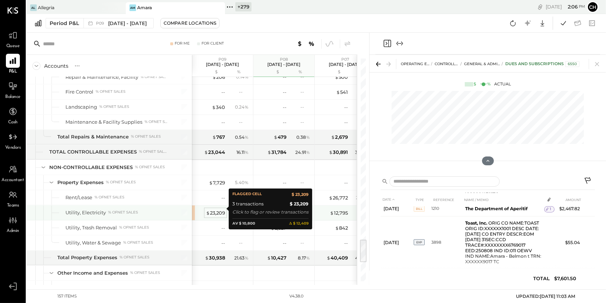
click at [215, 210] on div "$ 23,209" at bounding box center [215, 212] width 19 height 7
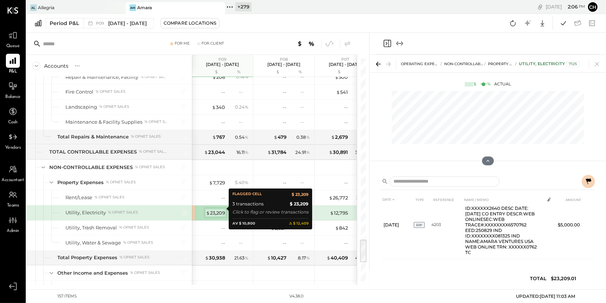
scroll to position [98, 0]
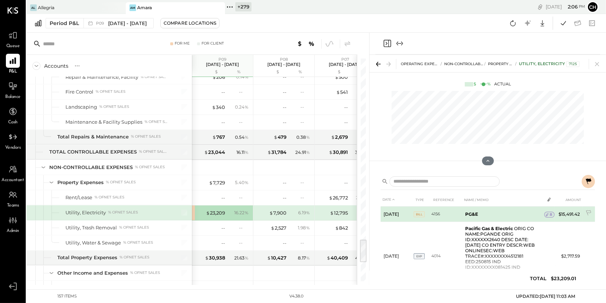
click at [550, 214] on span "8" at bounding box center [551, 214] width 2 height 5
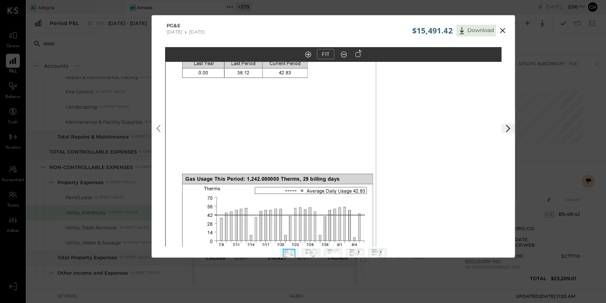
drag, startPoint x: 332, startPoint y: 132, endPoint x: 334, endPoint y: 51, distance: 81.3
click at [334, 51] on div "FIT" at bounding box center [333, 160] width 363 height 227
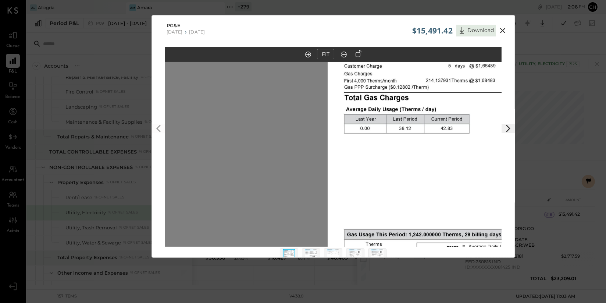
click at [510, 129] on icon at bounding box center [508, 128] width 9 height 9
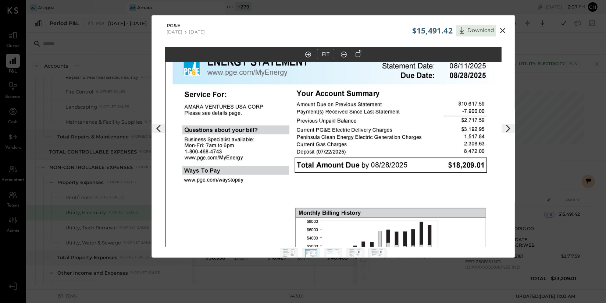
drag, startPoint x: 484, startPoint y: 136, endPoint x: 503, endPoint y: 273, distance: 138.1
click at [503, 273] on div "$15,491.42 Download PG&E [DATE] [DATE] FIT" at bounding box center [303, 151] width 606 height 303
click at [522, 241] on div "$15,491.42 Download PG&E [DATE] [DATE] FIT" at bounding box center [303, 151] width 606 height 303
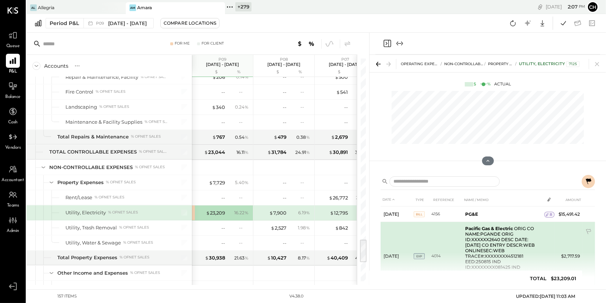
click at [510, 234] on td "Pacific Gas & Electric ORIG CO NAME:PGANDE ORIG ID:XXXXXX2640 DESC DATE:[DATE] …" at bounding box center [503, 256] width 82 height 68
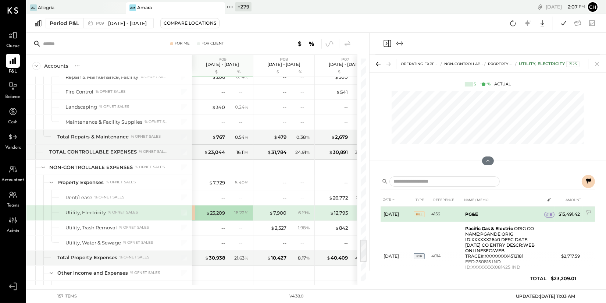
click at [550, 217] on div "8" at bounding box center [549, 215] width 10 height 6
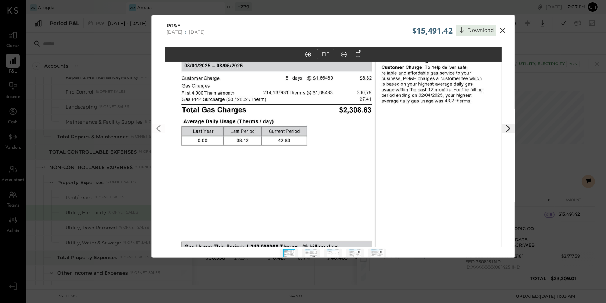
click at [312, 253] on img at bounding box center [311, 257] width 13 height 16
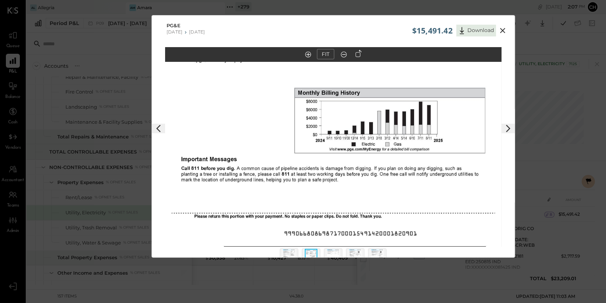
click at [335, 251] on img at bounding box center [333, 257] width 13 height 16
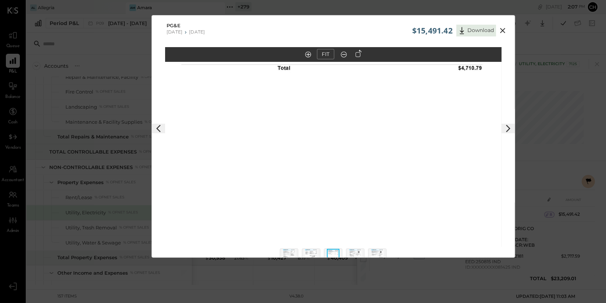
click at [359, 254] on img at bounding box center [355, 257] width 13 height 16
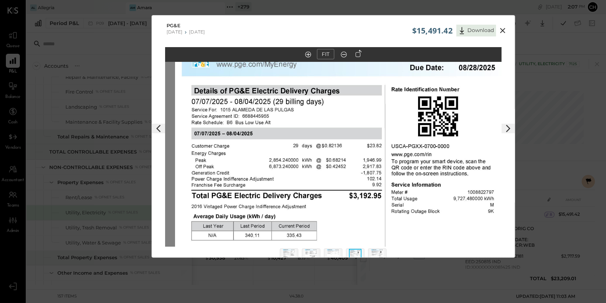
drag, startPoint x: 356, startPoint y: 134, endPoint x: 366, endPoint y: 248, distance: 114.1
click at [366, 248] on div "FIT" at bounding box center [333, 160] width 363 height 227
click at [335, 251] on img at bounding box center [333, 257] width 13 height 16
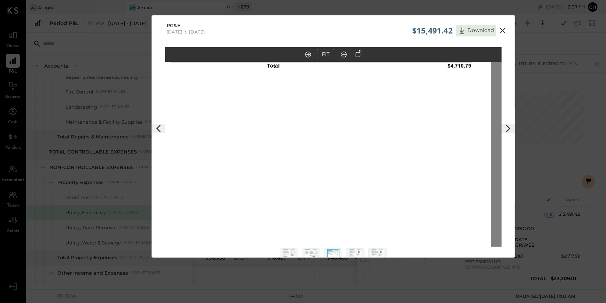
drag, startPoint x: 360, startPoint y: 128, endPoint x: 377, endPoint y: 397, distance: 269.5
click at [377, 302] on html "Queue P&L Balance Cash Vendors Accountant Teams Admin v 4.38.0 Al Allegria Am A…" at bounding box center [303, 151] width 606 height 303
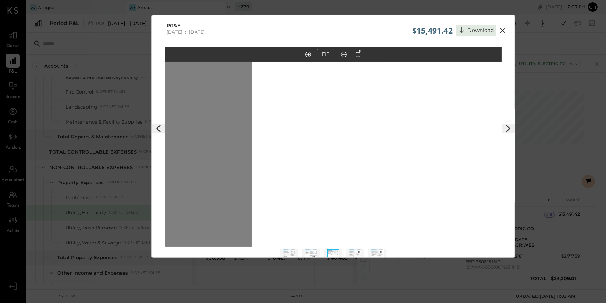
drag, startPoint x: 448, startPoint y: 119, endPoint x: 453, endPoint y: 227, distance: 108.6
click at [453, 228] on img at bounding box center [420, 128] width 337 height 436
click at [571, 227] on div "$15,491.42 Download PG&E [DATE] [DATE] FIT" at bounding box center [303, 151] width 606 height 303
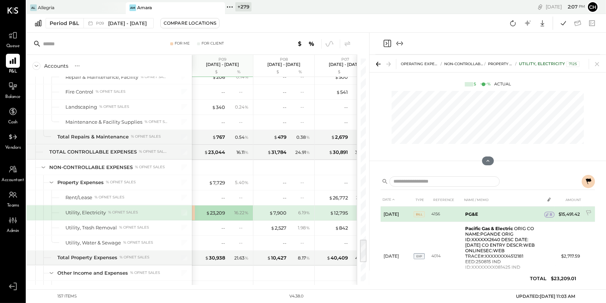
click at [551, 214] on span "8" at bounding box center [551, 214] width 2 height 5
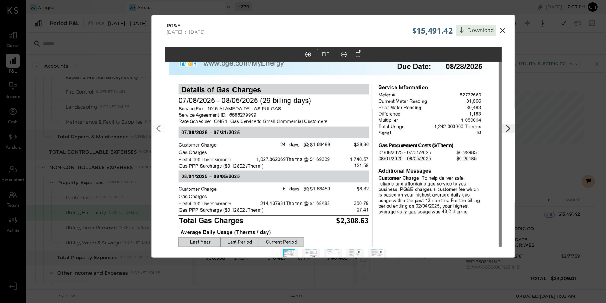
drag, startPoint x: 298, startPoint y: 135, endPoint x: 293, endPoint y: 255, distance: 120.8
click at [293, 255] on div "FIT" at bounding box center [333, 160] width 363 height 227
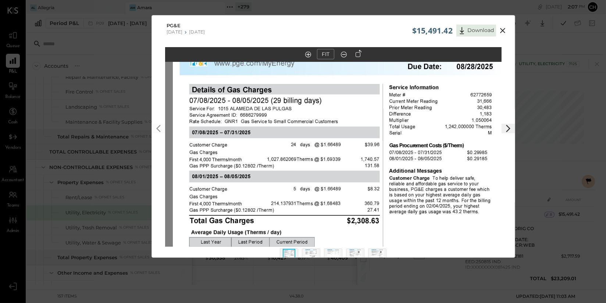
drag, startPoint x: 269, startPoint y: 86, endPoint x: 306, endPoint y: 262, distance: 179.4
click at [306, 262] on div "$15,491.42 Download PG&E [DATE] [DATE] FIT" at bounding box center [303, 151] width 606 height 303
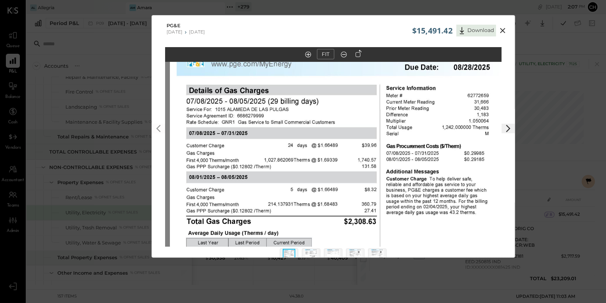
click at [308, 251] on img at bounding box center [311, 257] width 13 height 16
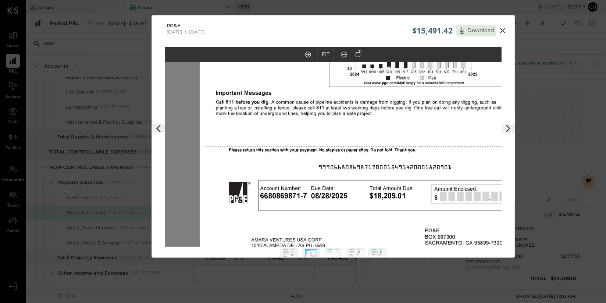
drag, startPoint x: 317, startPoint y: 205, endPoint x: 344, endPoint y: 296, distance: 95.2
click at [344, 286] on div "$15,491.42 Download PG&E [DATE] [DATE] FIT" at bounding box center [303, 151] width 606 height 303
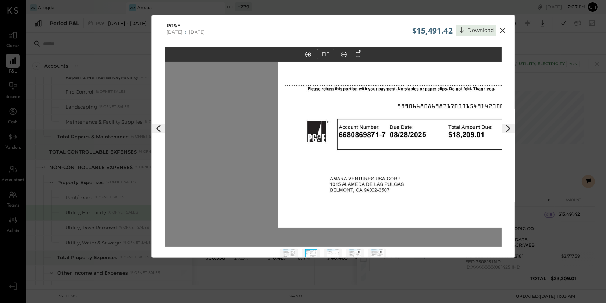
drag, startPoint x: 416, startPoint y: 119, endPoint x: 402, endPoint y: 263, distance: 144.8
click at [404, 257] on div "$15,491.42 Download PG&E [DATE] [DATE] FIT" at bounding box center [334, 136] width 364 height 242
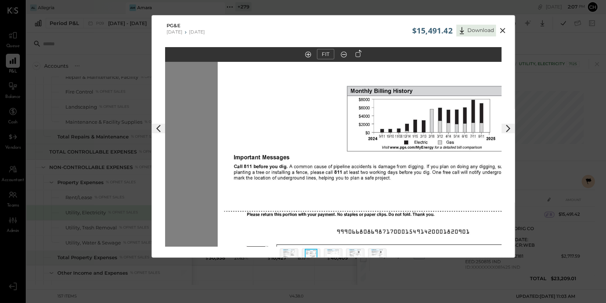
drag, startPoint x: 354, startPoint y: 202, endPoint x: 355, endPoint y: 277, distance: 74.7
click at [355, 277] on div "$15,491.42 Download PG&E [DATE] [DATE] FIT" at bounding box center [303, 151] width 606 height 303
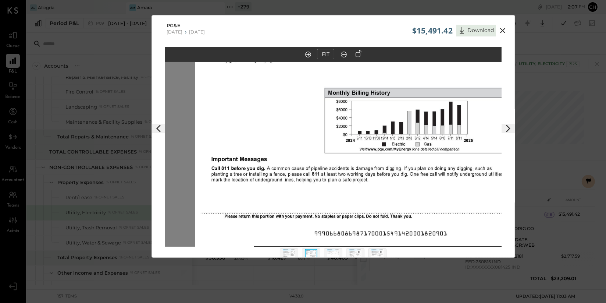
click at [333, 254] on img at bounding box center [333, 257] width 13 height 16
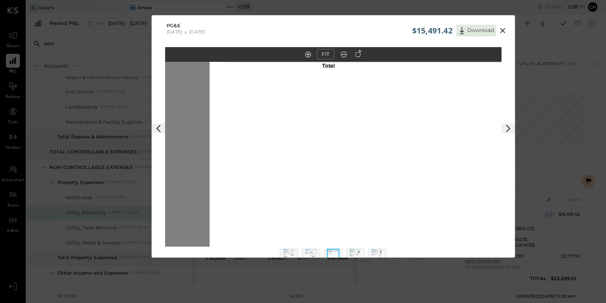
click at [505, 129] on icon at bounding box center [508, 128] width 9 height 9
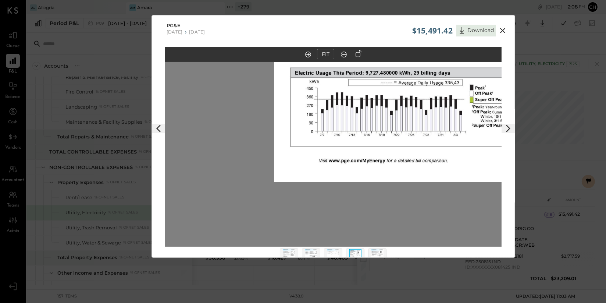
click at [501, 32] on icon at bounding box center [502, 30] width 9 height 9
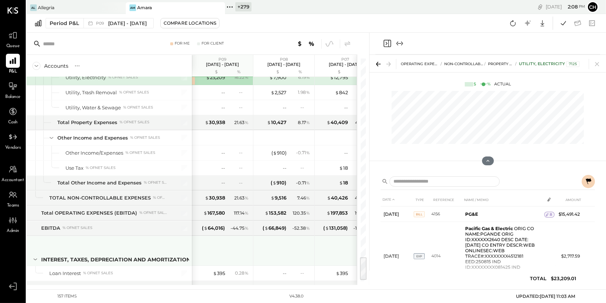
scroll to position [1828, 0]
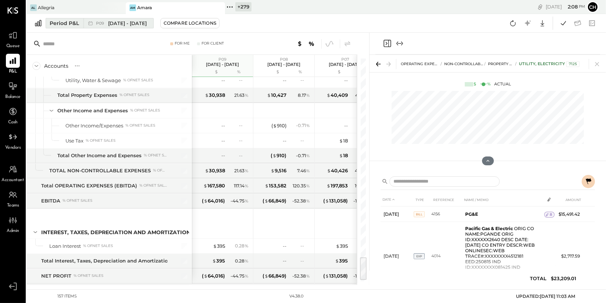
click at [121, 23] on span "[DATE] - [DATE]" at bounding box center [127, 23] width 39 height 7
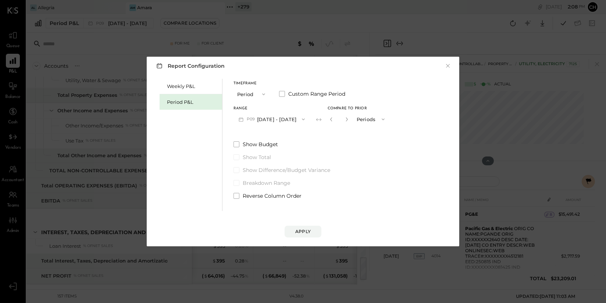
click at [287, 118] on button "P09 [DATE] - [DATE]" at bounding box center [272, 119] width 77 height 14
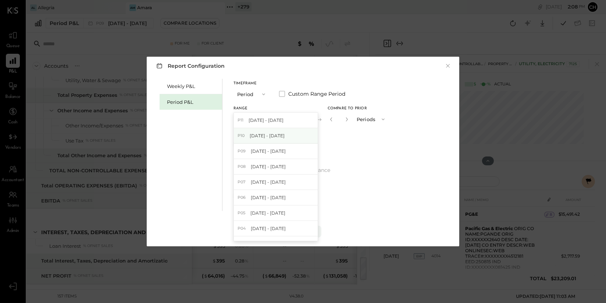
click at [285, 133] on span "[DATE] - [DATE]" at bounding box center [267, 135] width 35 height 6
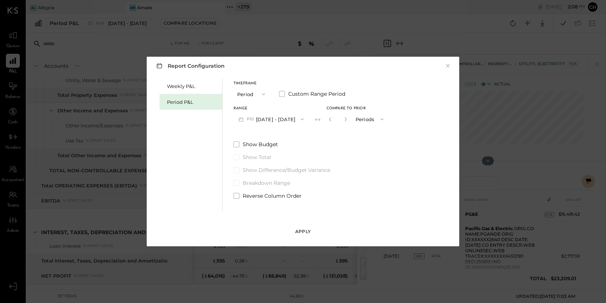
click at [299, 228] on div "Apply" at bounding box center [302, 231] width 15 height 6
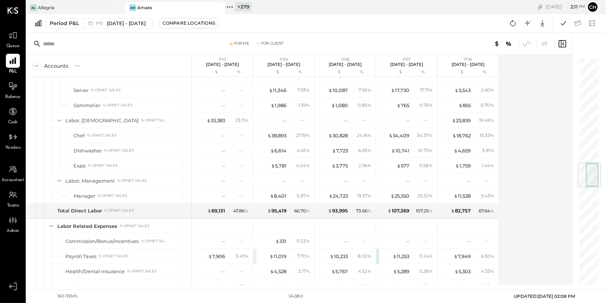
scroll to position [881, 0]
